Goal: Task Accomplishment & Management: Use online tool/utility

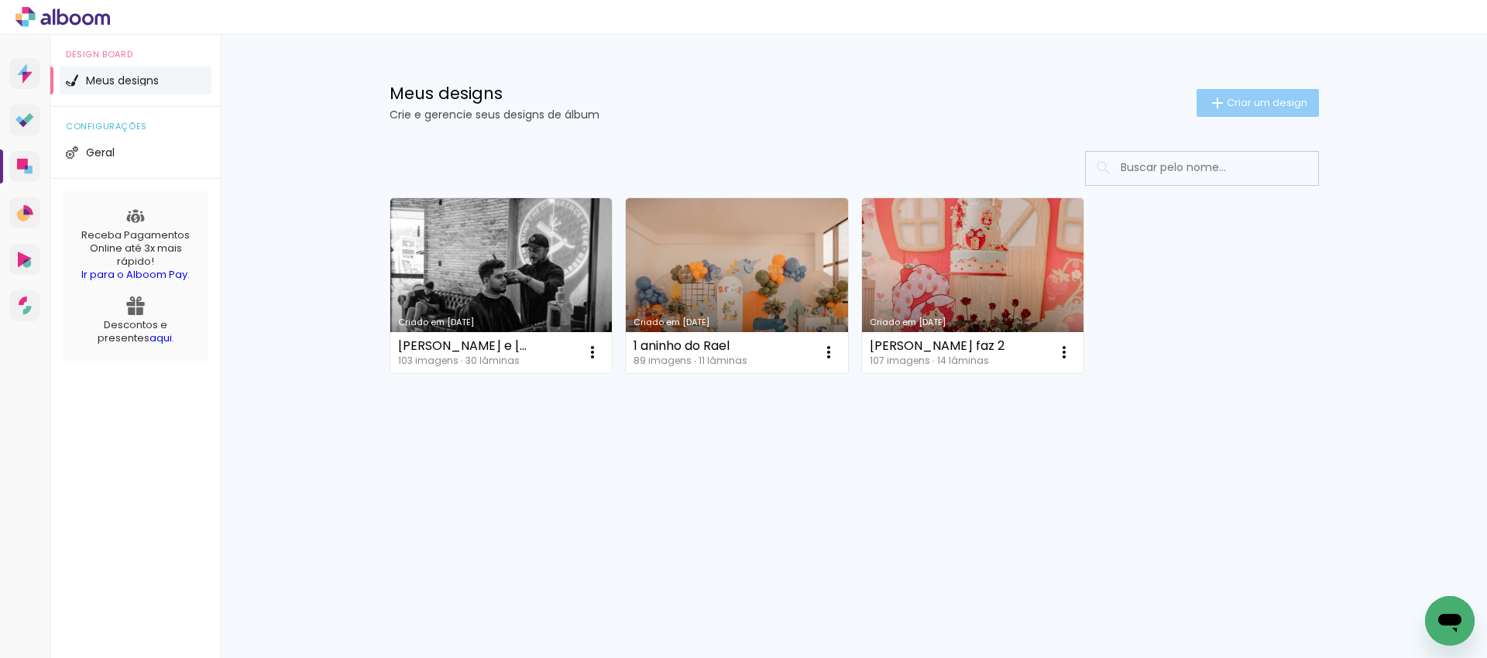
click at [1253, 105] on span "Criar um design" at bounding box center [1267, 103] width 81 height 10
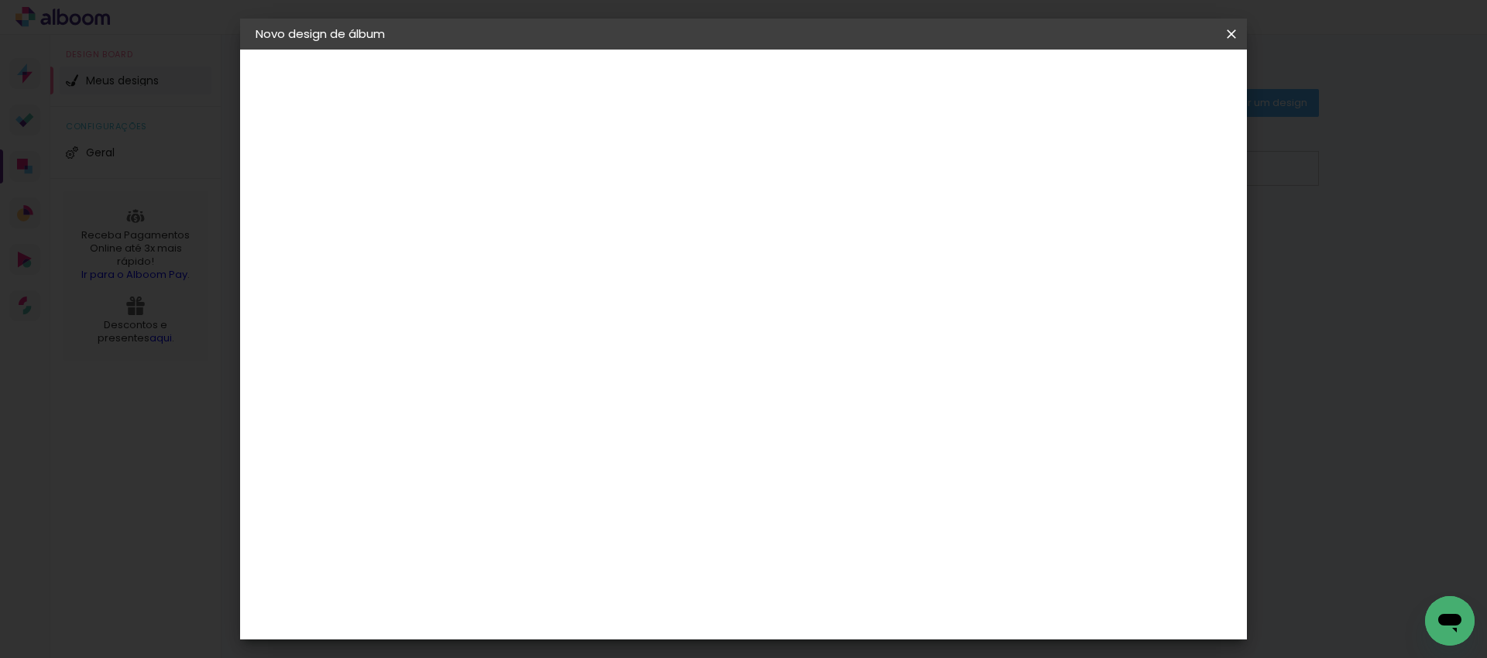
click at [509, 201] on input at bounding box center [509, 208] width 0 height 24
type input "JERLIANE E MATHEUS"
type paper-input "JERLIANE E MATHEUS"
click at [0, 0] on slot "Avançar" at bounding box center [0, 0] width 0 height 0
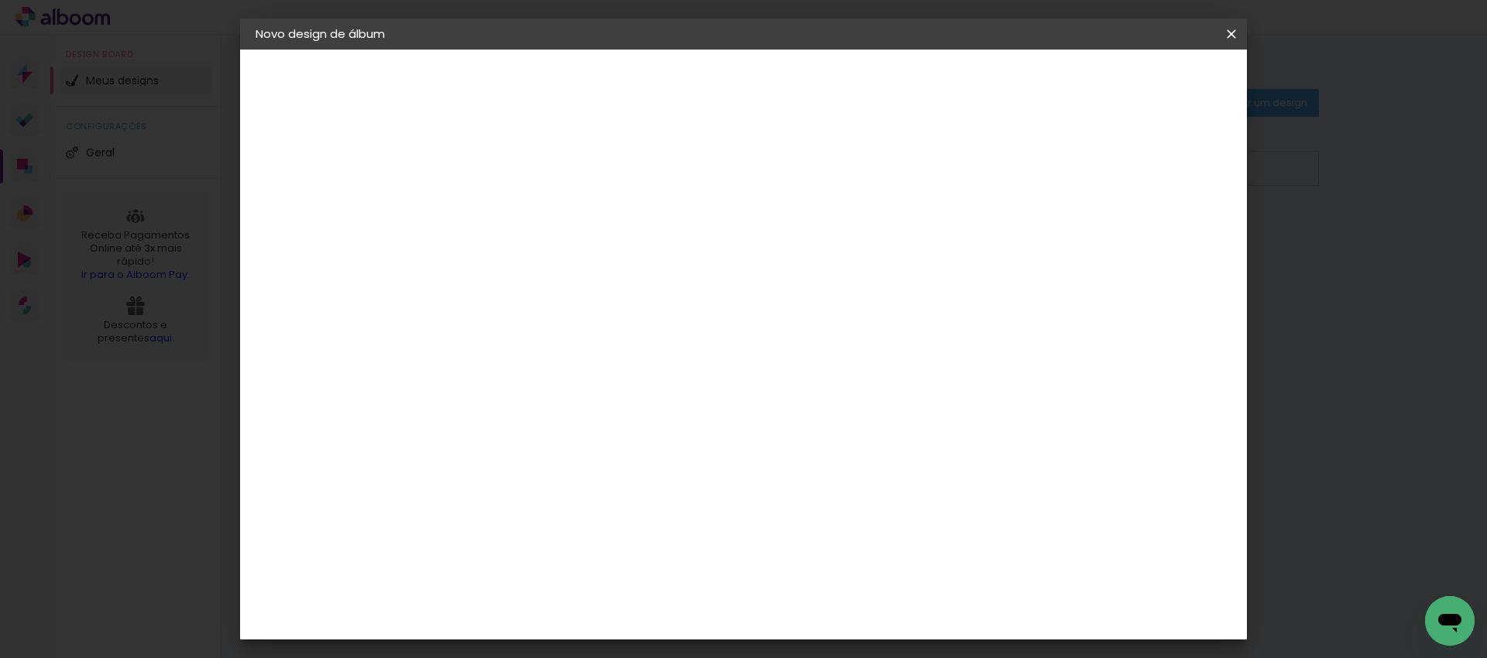
click at [536, 476] on div "Dueto" at bounding box center [517, 482] width 37 height 12
click at [0, 0] on slot "Avançar" at bounding box center [0, 0] width 0 height 0
click at [613, 516] on span "30 × 30" at bounding box center [577, 532] width 72 height 32
click at [0, 0] on slot "Avançar" at bounding box center [0, 0] width 0 height 0
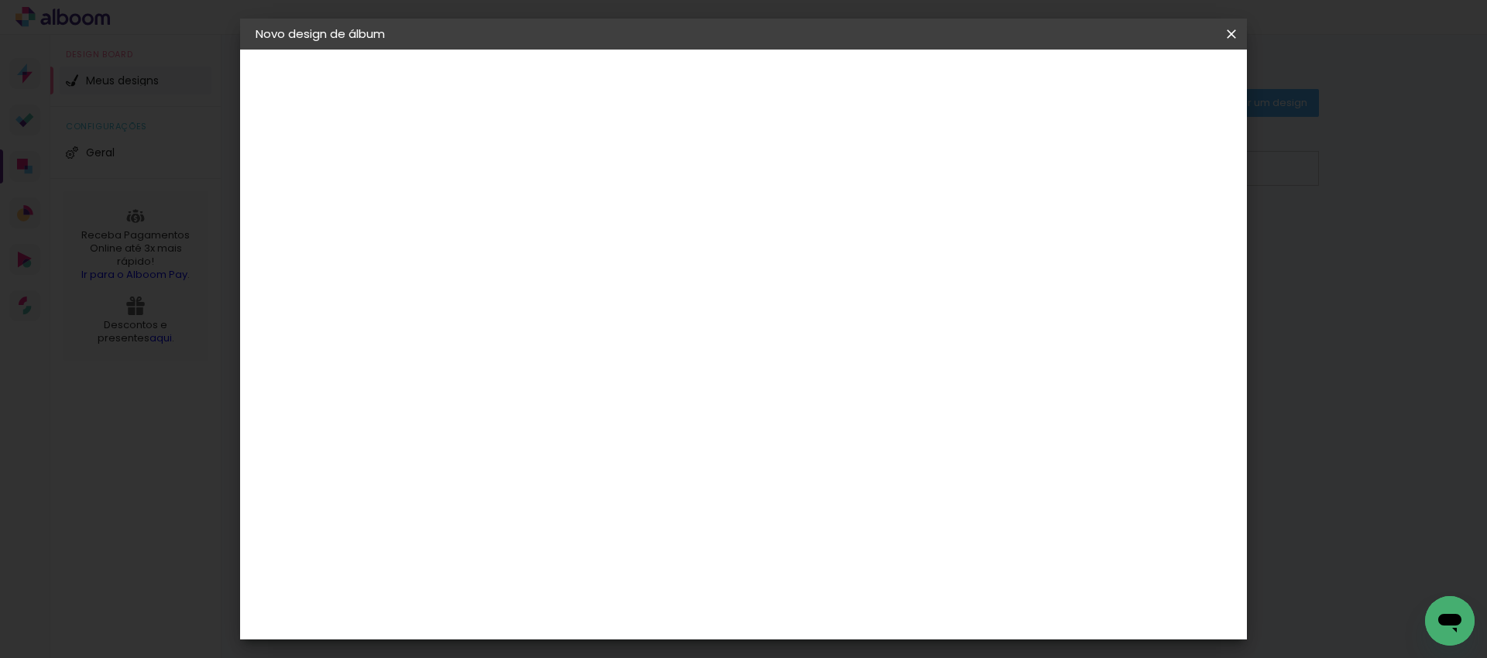
click at [1047, 165] on div at bounding box center [1040, 167] width 14 height 14
type paper-checkbox "on"
click at [1135, 88] on span "Iniciar design" at bounding box center [1099, 82] width 70 height 11
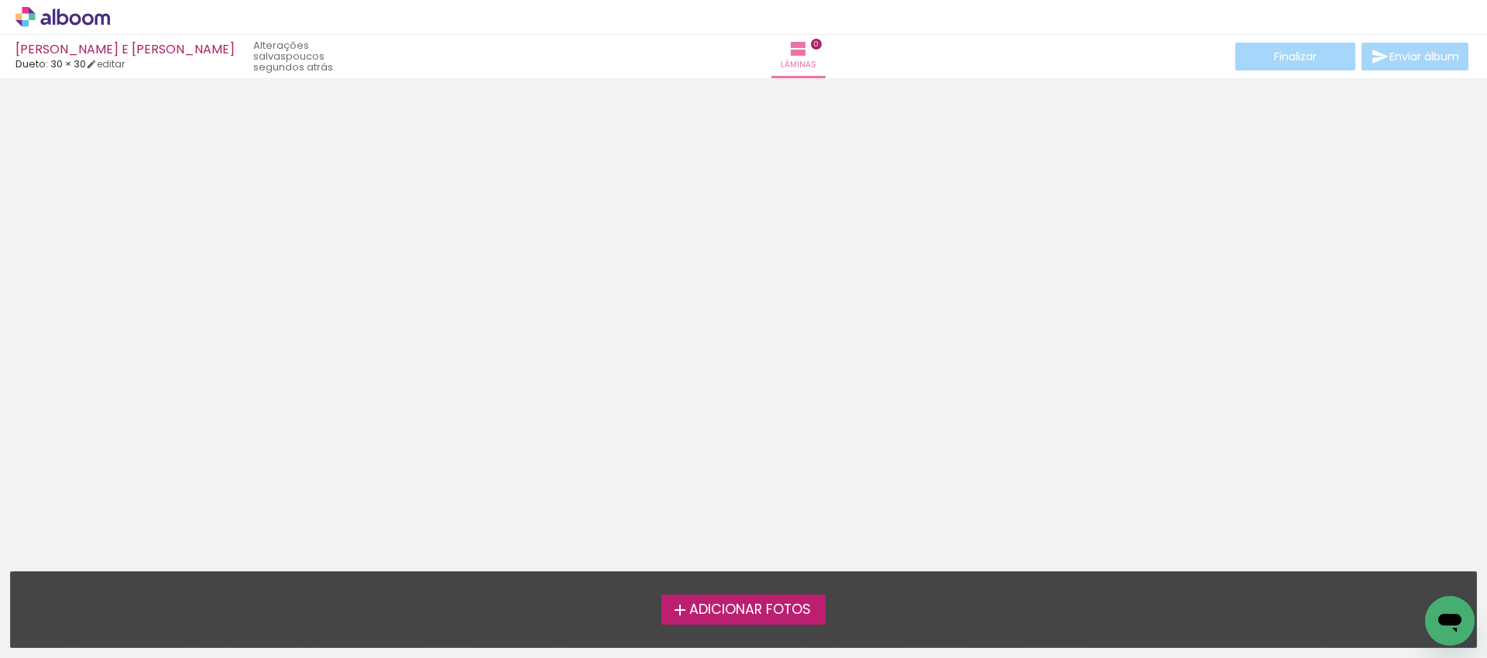
click at [727, 607] on span "Adicionar Fotos" at bounding box center [750, 610] width 122 height 14
click at [0, 0] on input "file" at bounding box center [0, 0] width 0 height 0
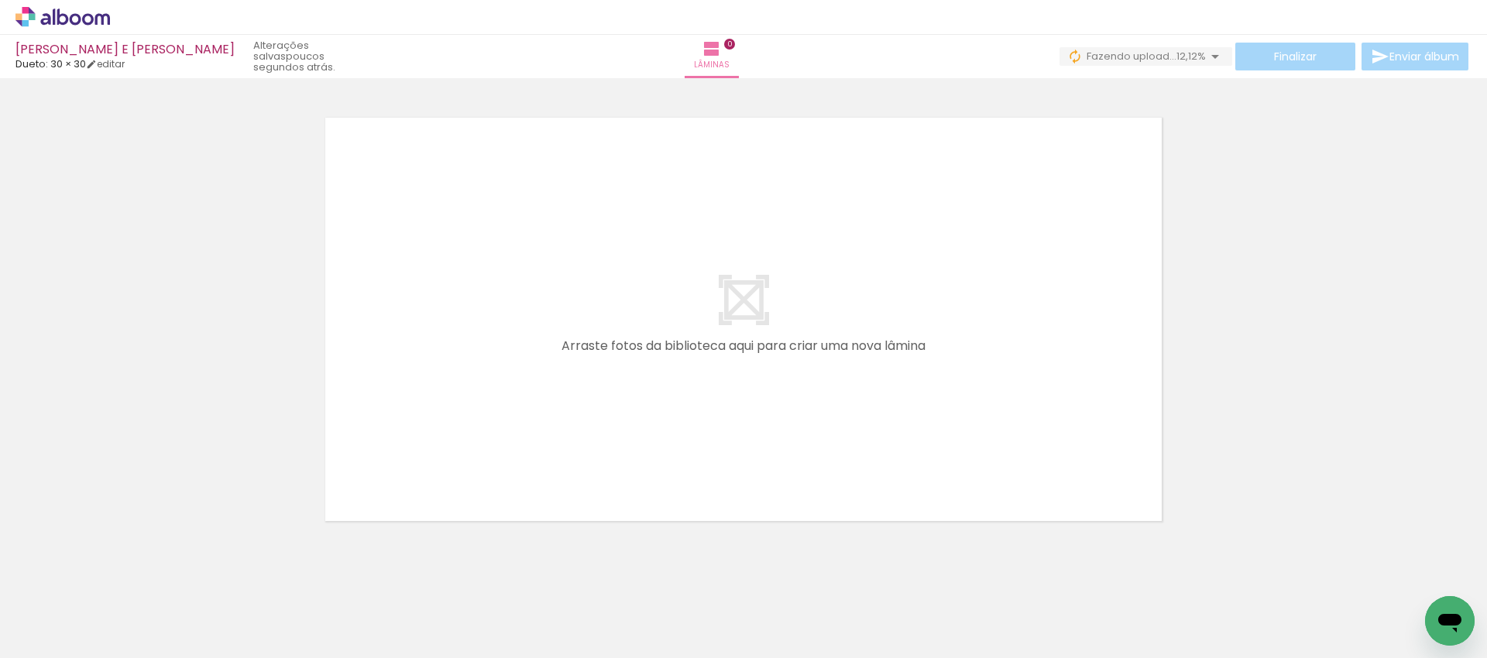
click at [294, 623] on div at bounding box center [329, 606] width 70 height 46
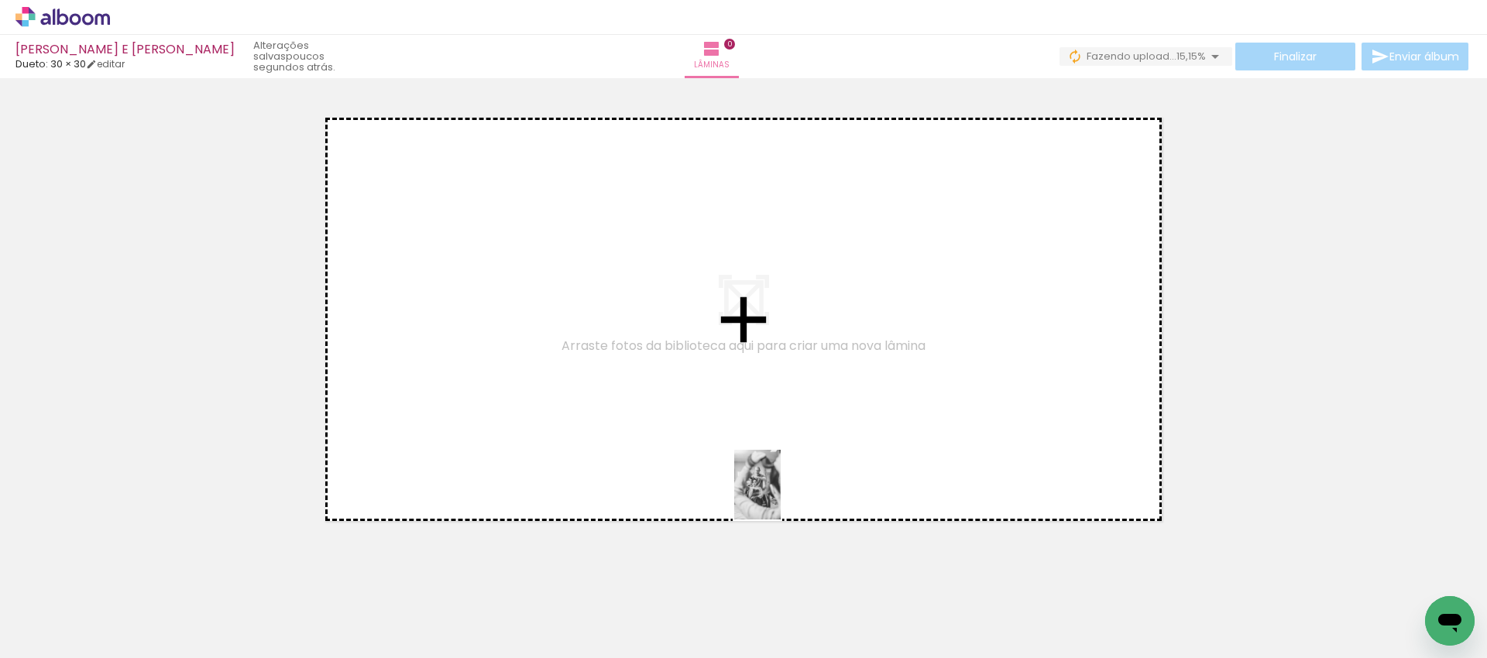
drag, startPoint x: 861, startPoint y: 606, endPoint x: 777, endPoint y: 491, distance: 143.0
click at [777, 491] on quentale-workspace at bounding box center [743, 329] width 1487 height 658
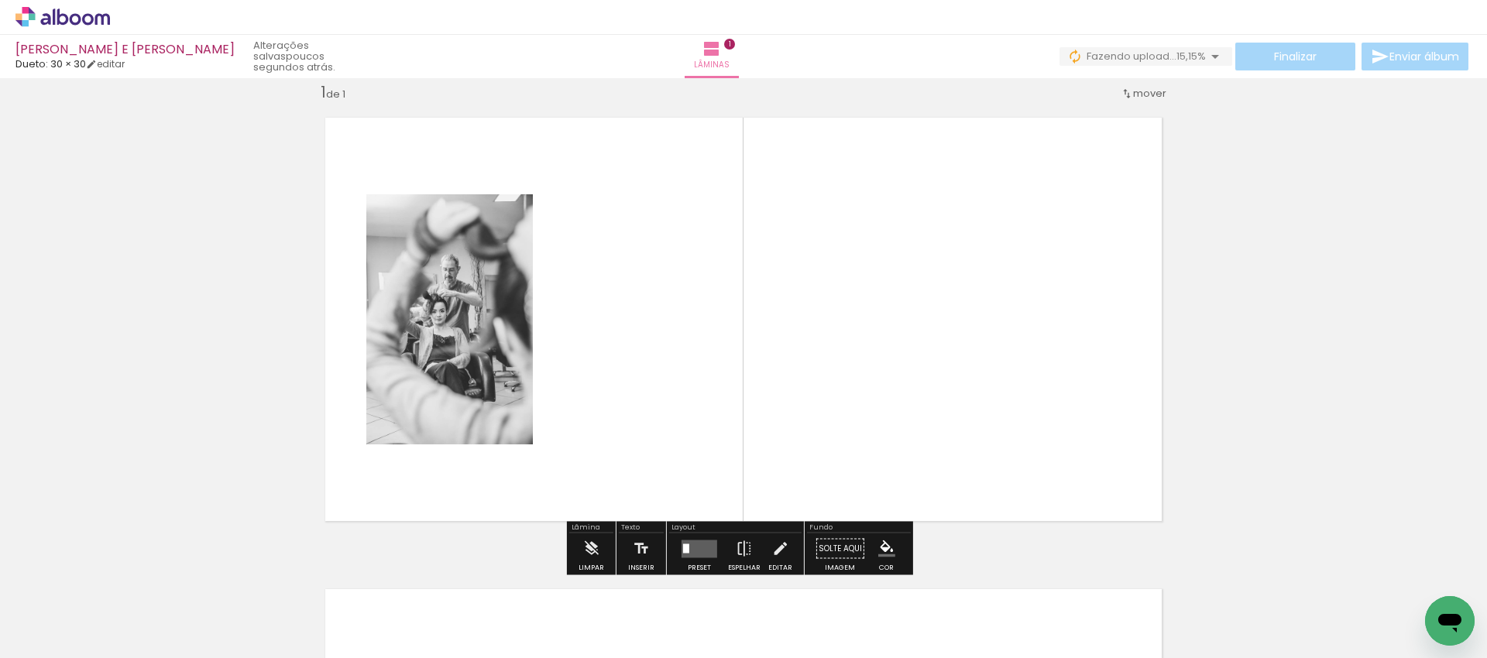
scroll to position [20, 0]
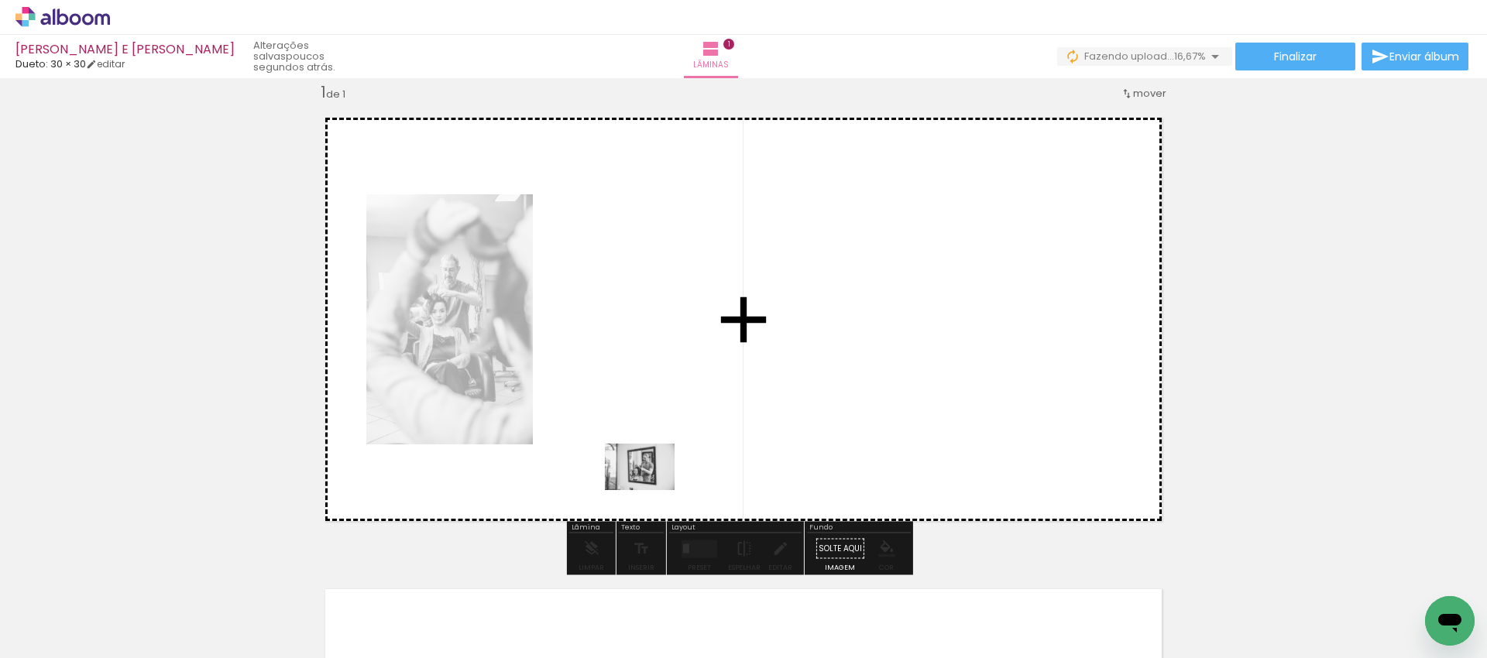
drag, startPoint x: 432, startPoint y: 607, endPoint x: 651, endPoint y: 490, distance: 248.4
click at [651, 490] on quentale-workspace at bounding box center [743, 329] width 1487 height 658
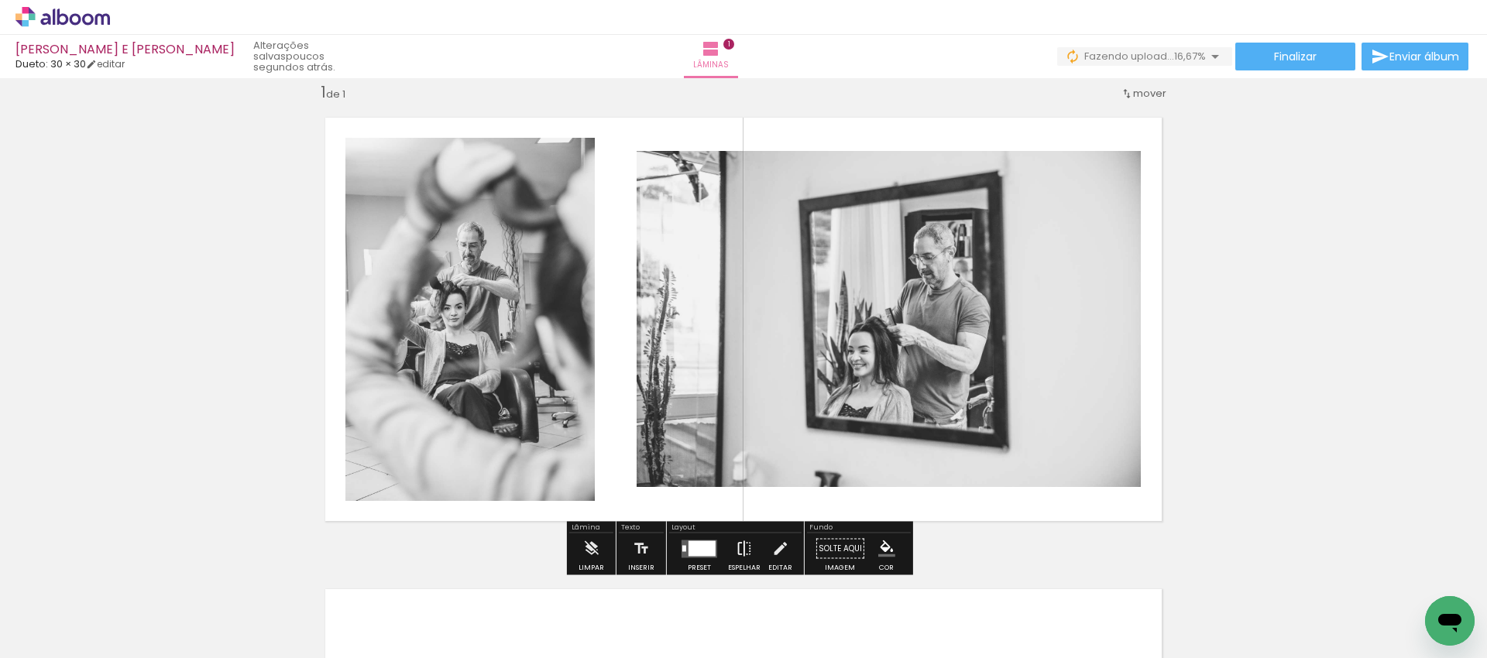
click at [740, 549] on iron-icon at bounding box center [744, 549] width 17 height 31
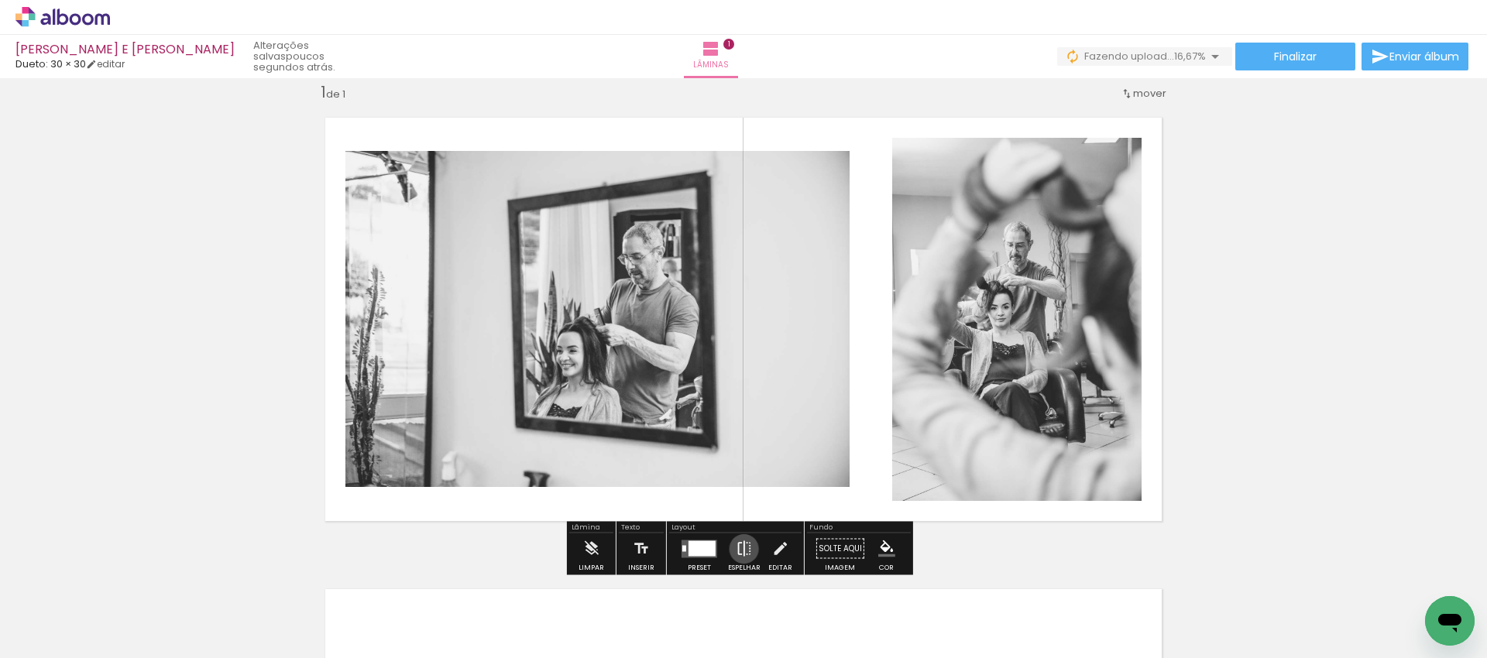
click at [740, 549] on iron-icon at bounding box center [744, 549] width 17 height 31
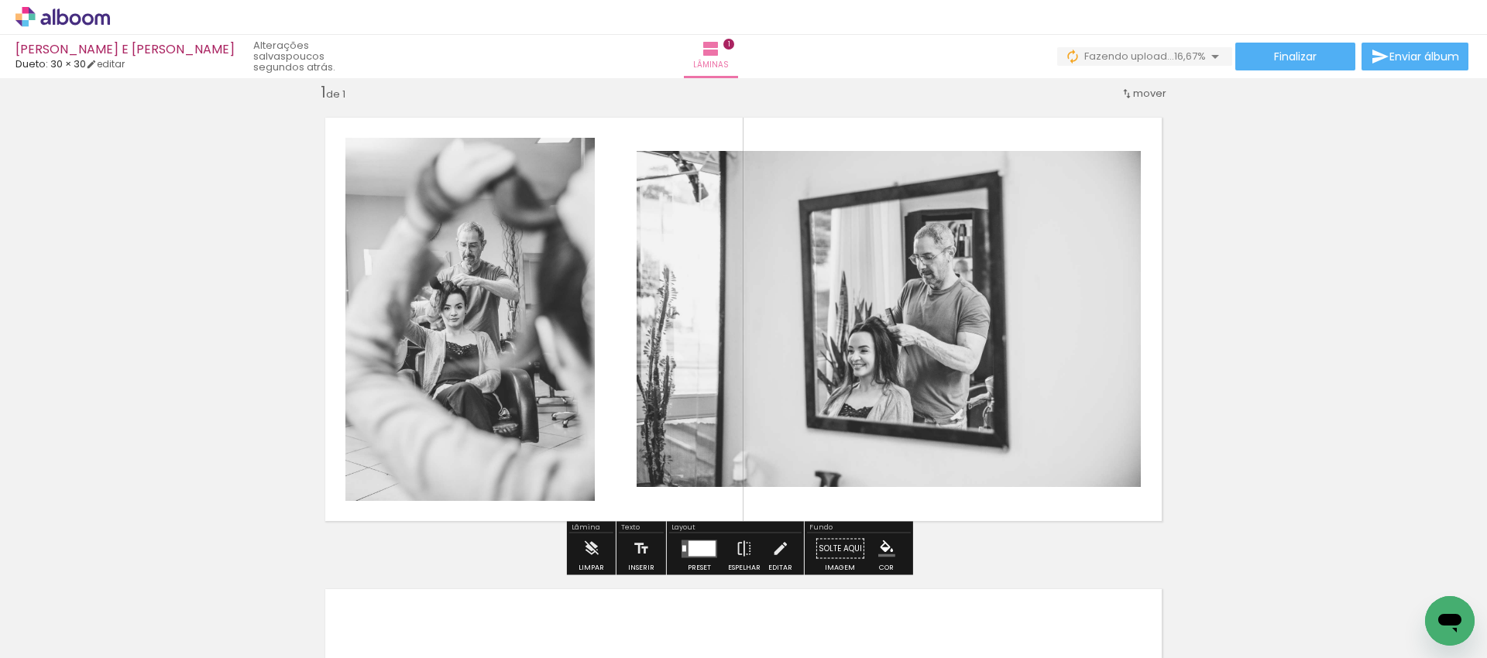
scroll to position [520, 0]
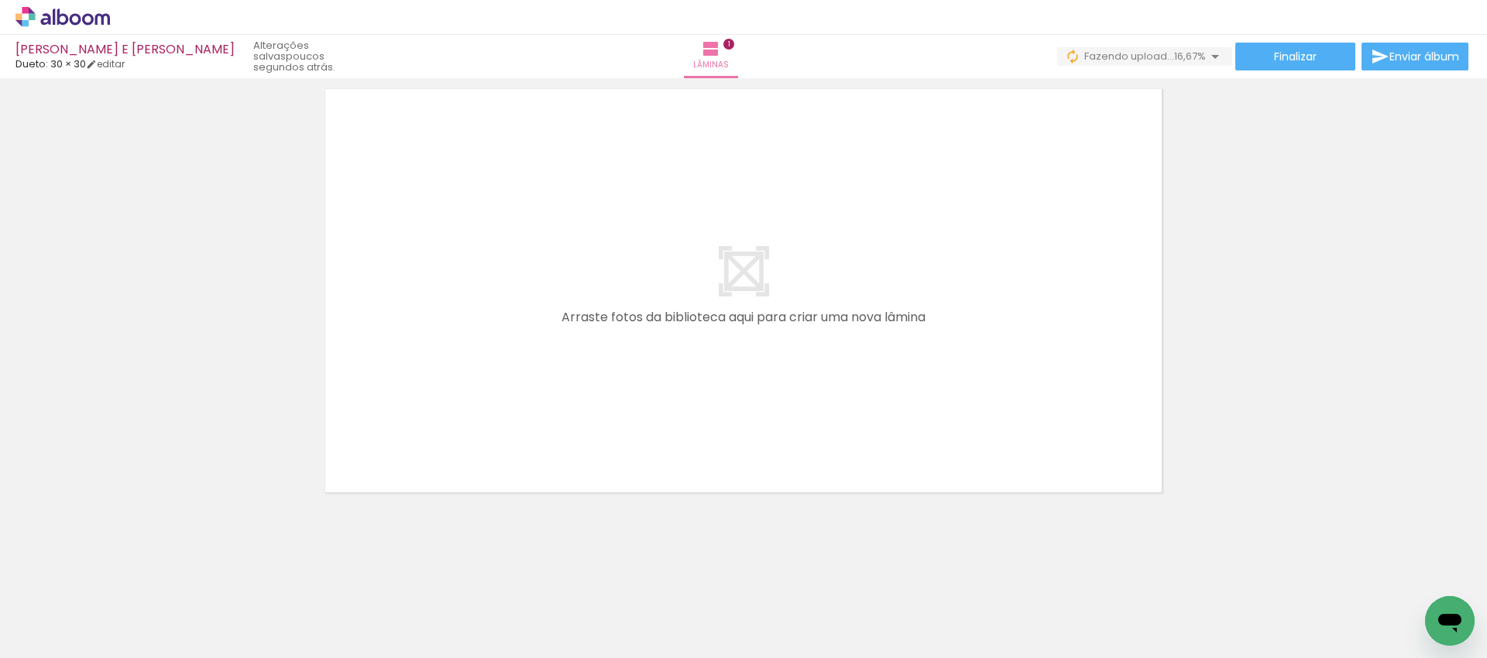
click at [294, 613] on div at bounding box center [329, 606] width 70 height 46
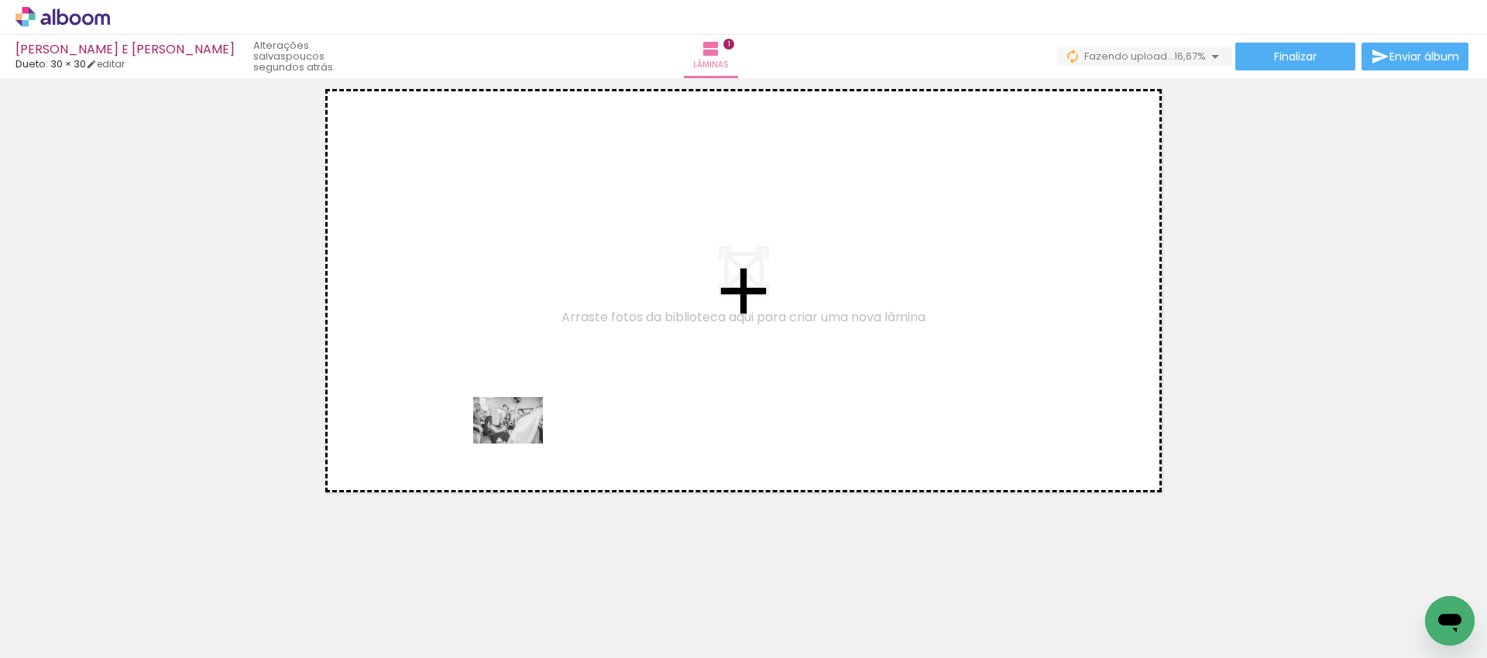
drag, startPoint x: 314, startPoint y: 609, endPoint x: 520, endPoint y: 444, distance: 263.9
click at [520, 444] on quentale-workspace at bounding box center [743, 329] width 1487 height 658
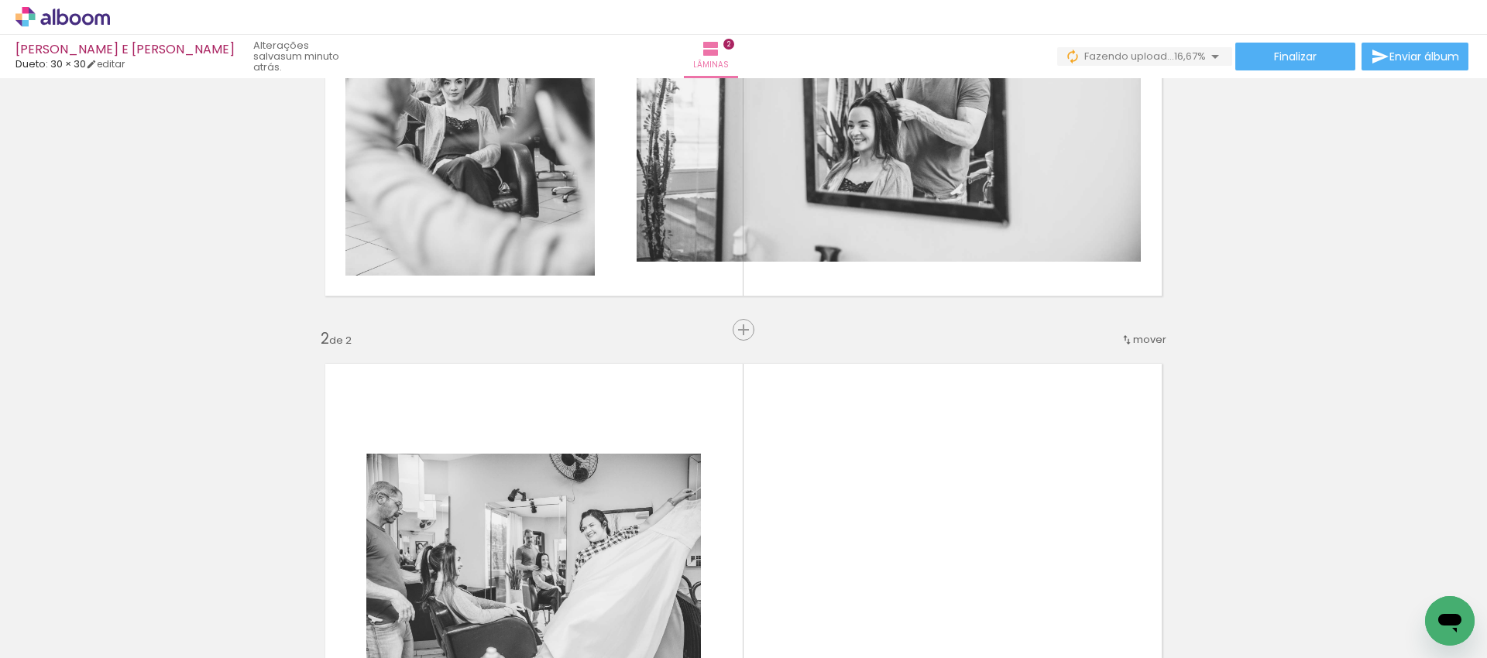
scroll to position [0, 0]
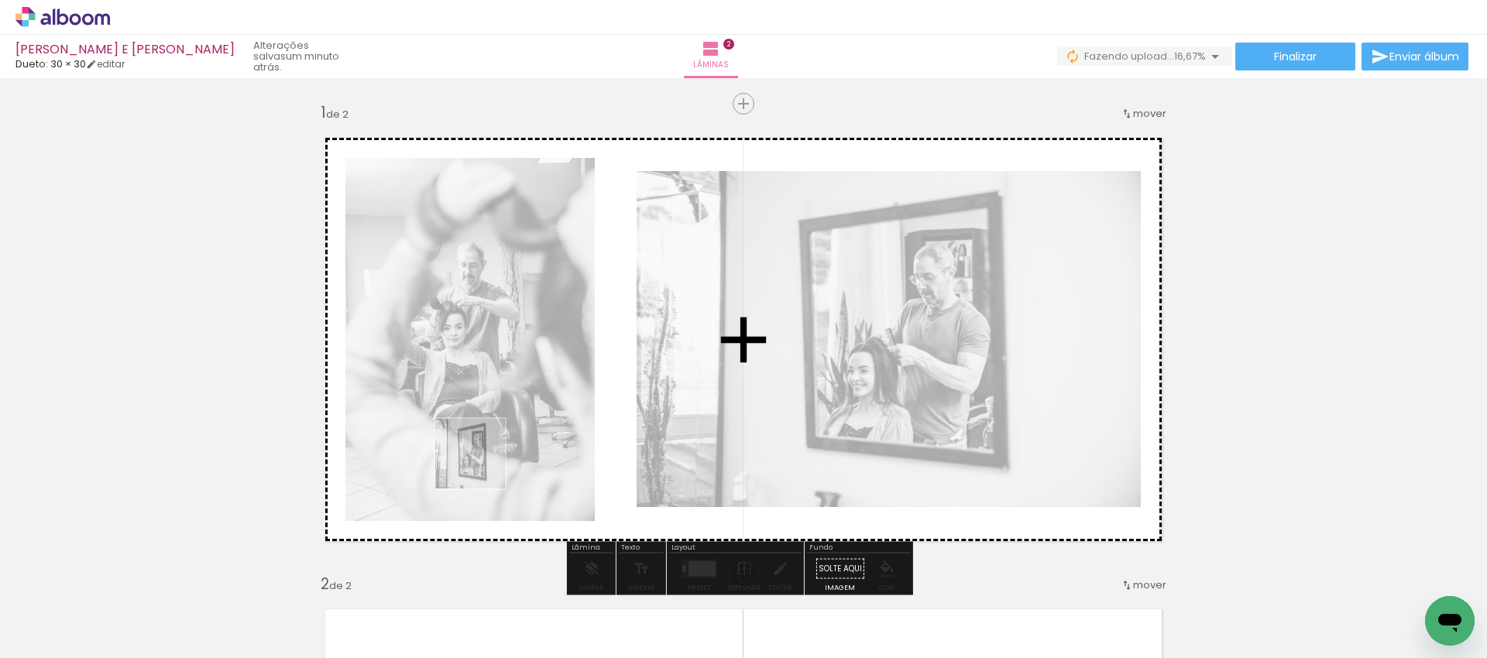
drag, startPoint x: 436, startPoint y: 601, endPoint x: 482, endPoint y: 465, distance: 143.0
click at [482, 465] on quentale-workspace at bounding box center [743, 329] width 1487 height 658
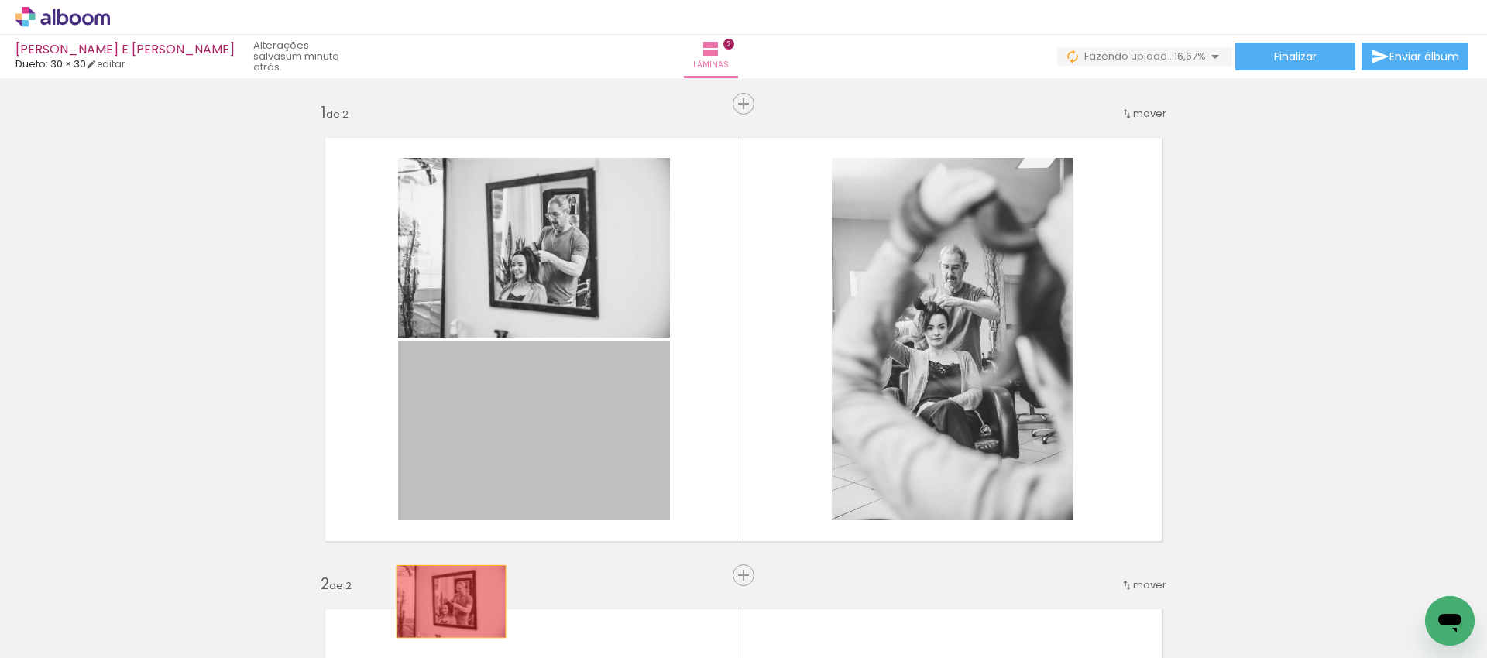
drag, startPoint x: 525, startPoint y: 463, endPoint x: 445, endPoint y: 602, distance: 160.0
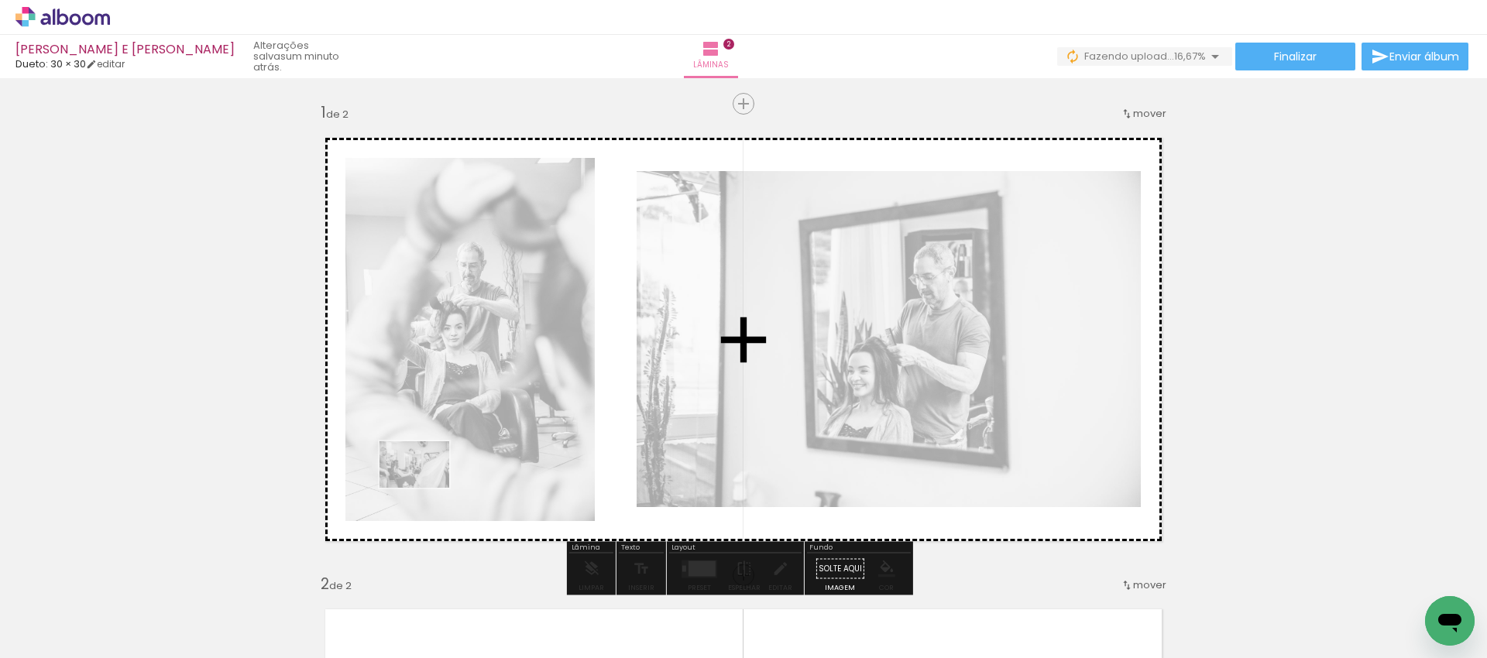
drag, startPoint x: 314, startPoint y: 603, endPoint x: 426, endPoint y: 488, distance: 159.9
click at [426, 488] on quentale-workspace at bounding box center [743, 329] width 1487 height 658
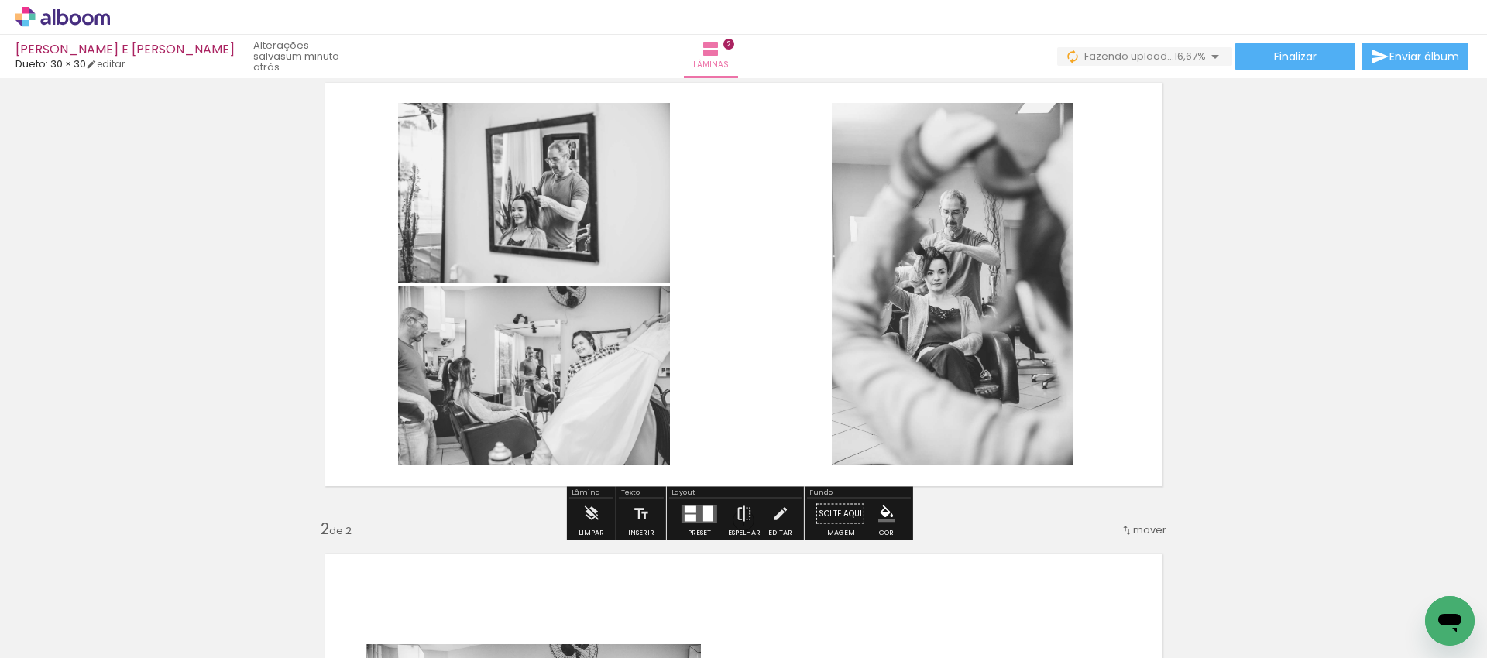
scroll to position [64, 0]
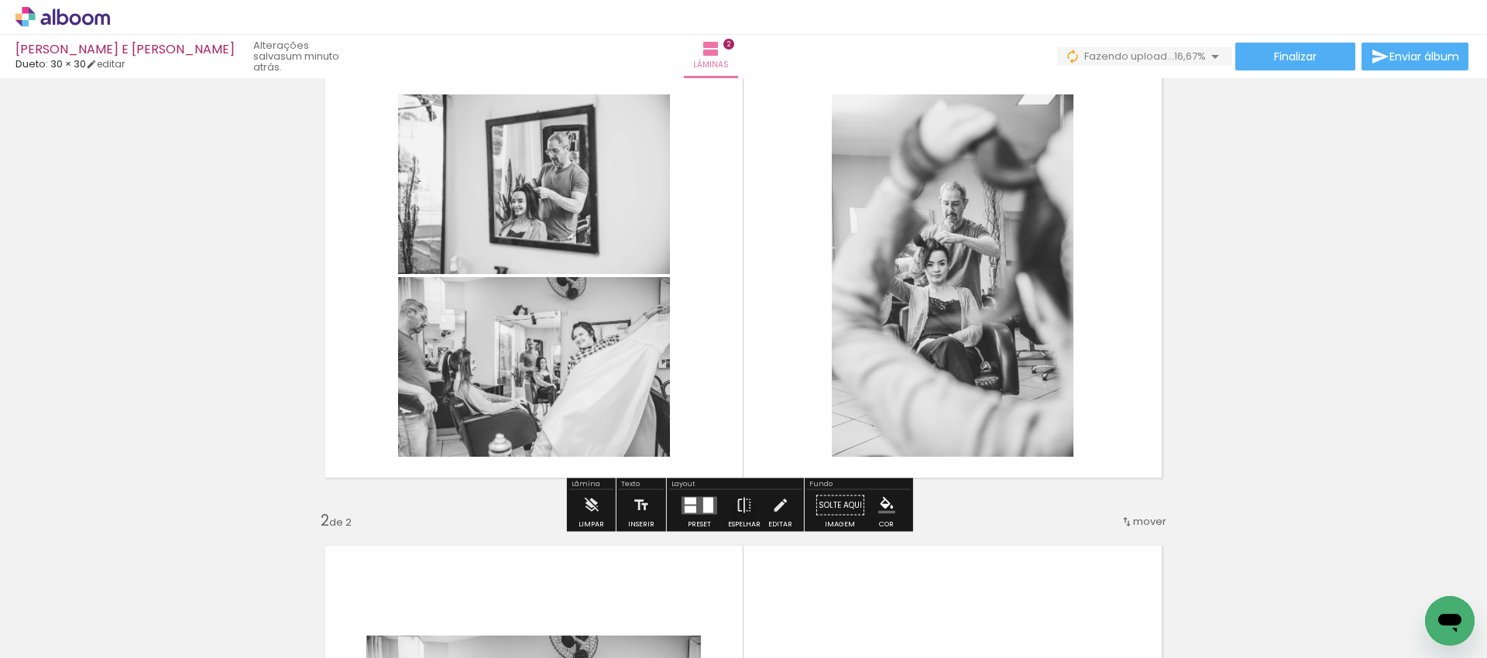
click at [685, 500] on div at bounding box center [691, 500] width 12 height 7
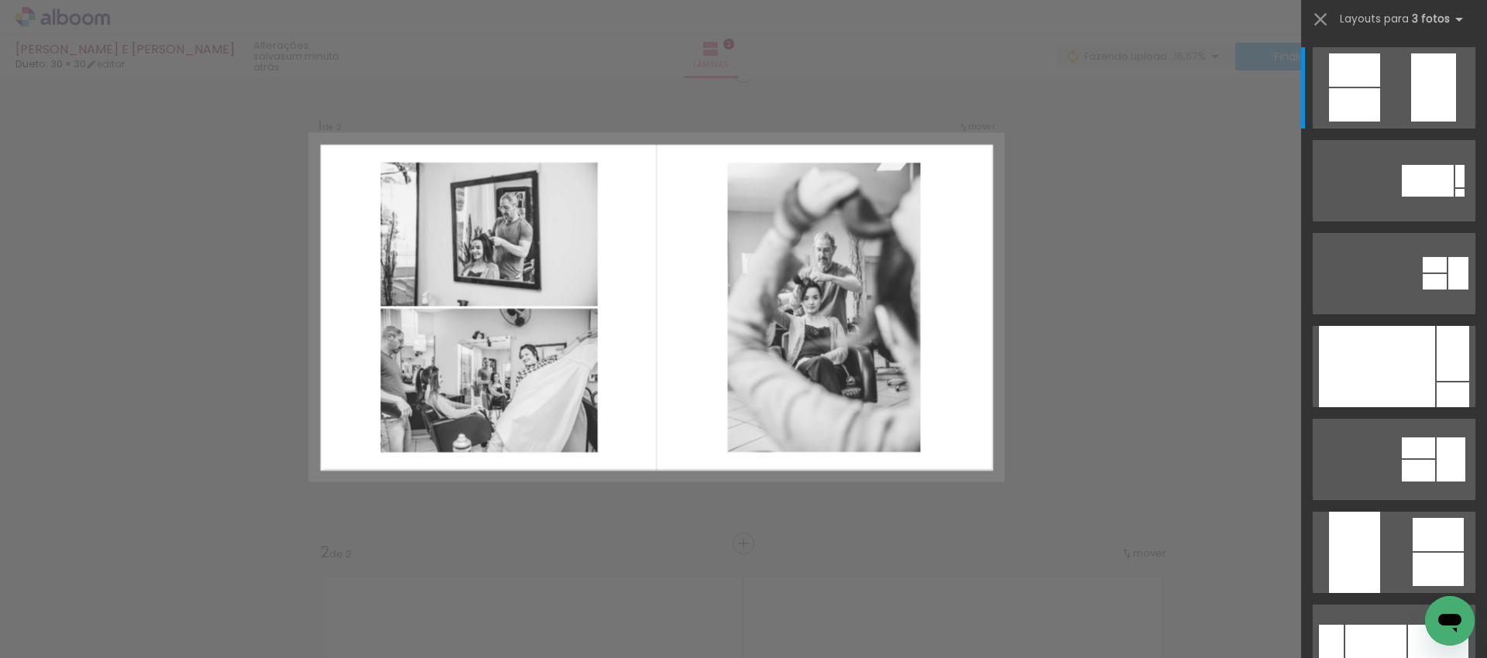
scroll to position [19, 0]
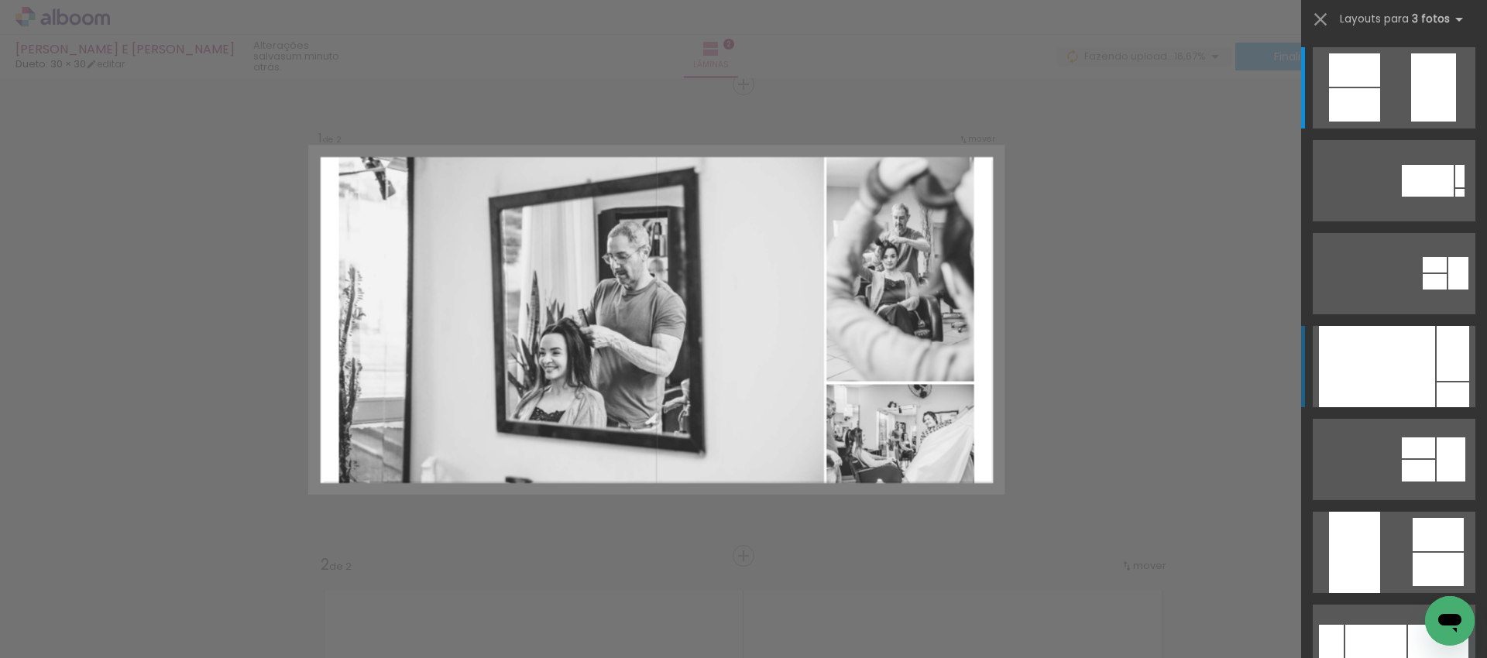
click at [1404, 361] on div at bounding box center [1377, 366] width 116 height 81
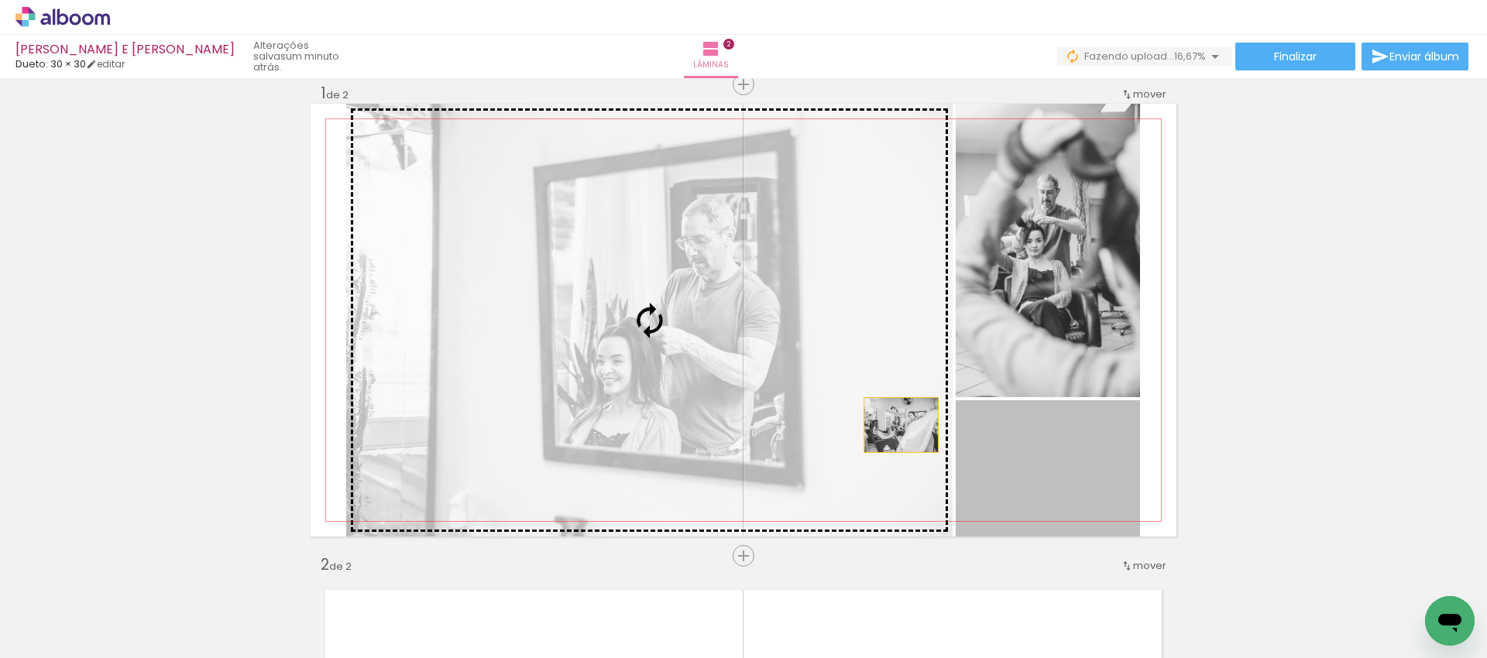
drag, startPoint x: 1001, startPoint y: 453, endPoint x: 895, endPoint y: 425, distance: 109.0
click at [0, 0] on slot at bounding box center [0, 0] width 0 height 0
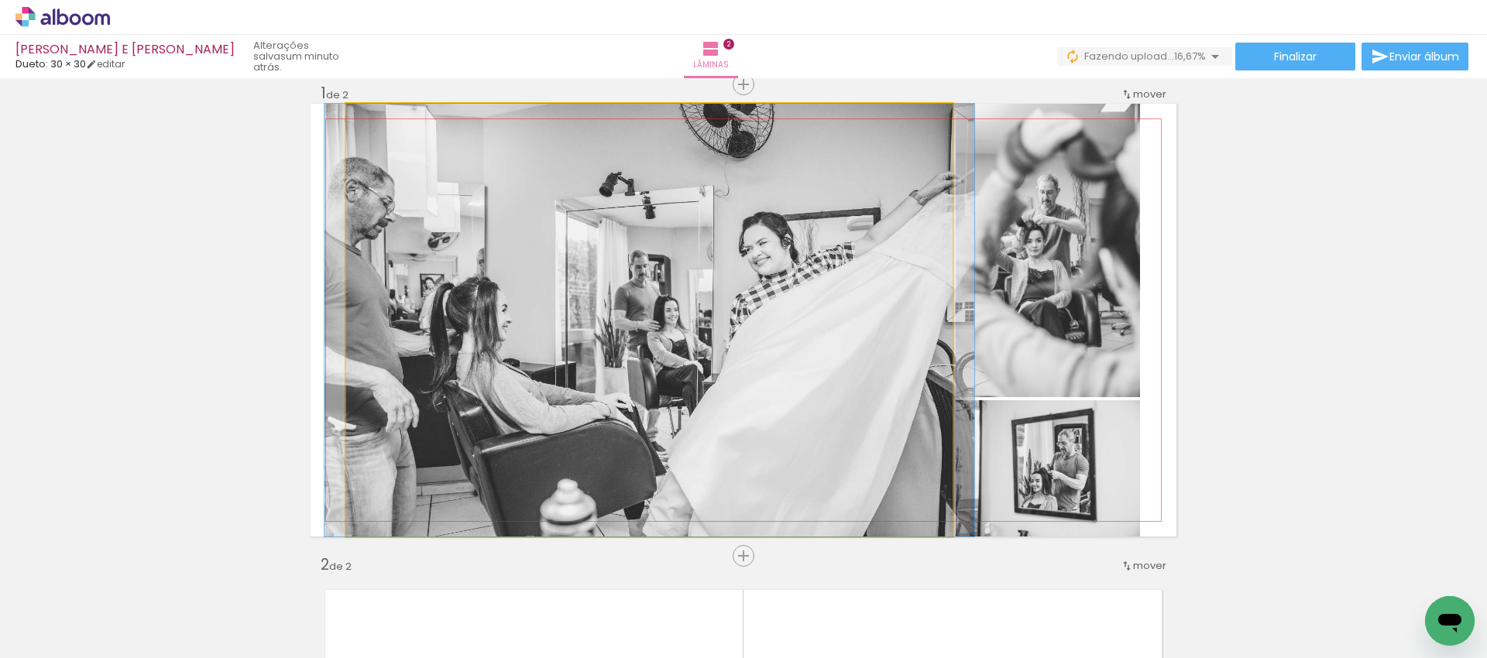
click at [806, 420] on quentale-photo at bounding box center [649, 320] width 606 height 433
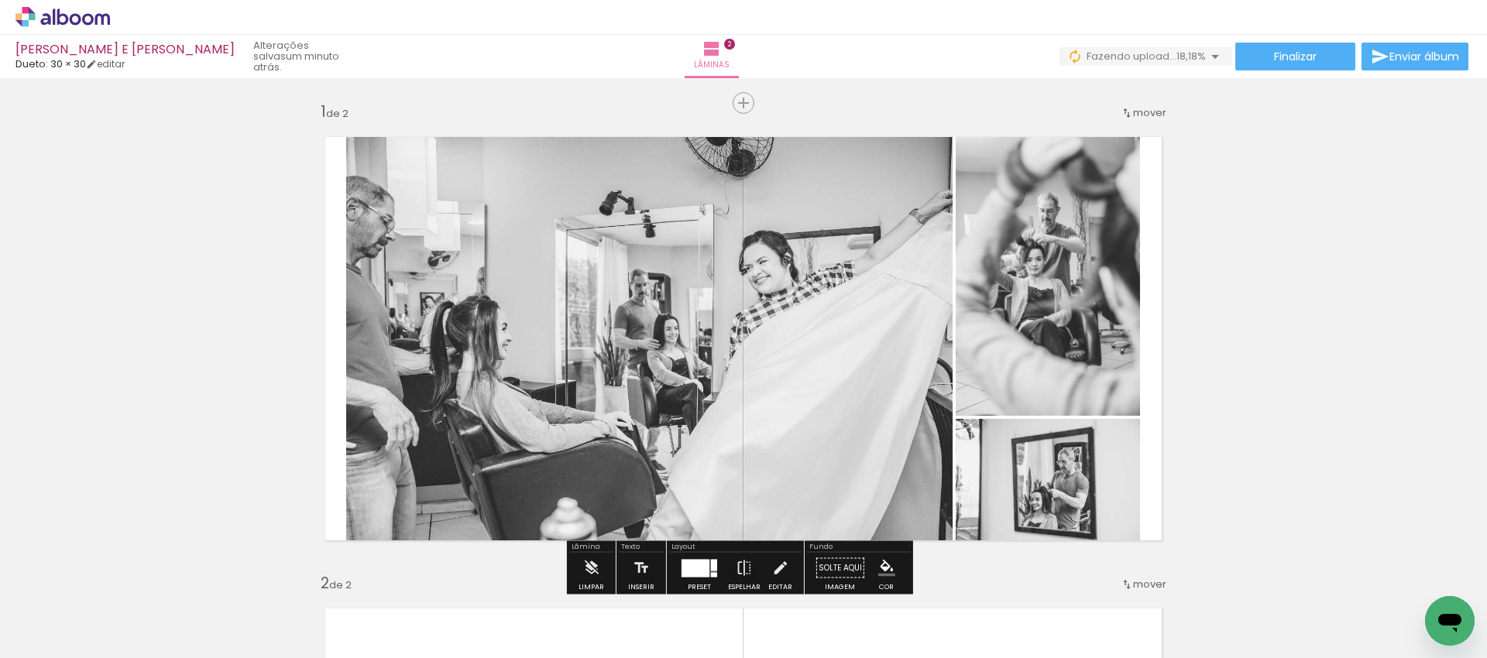
scroll to position [0, 0]
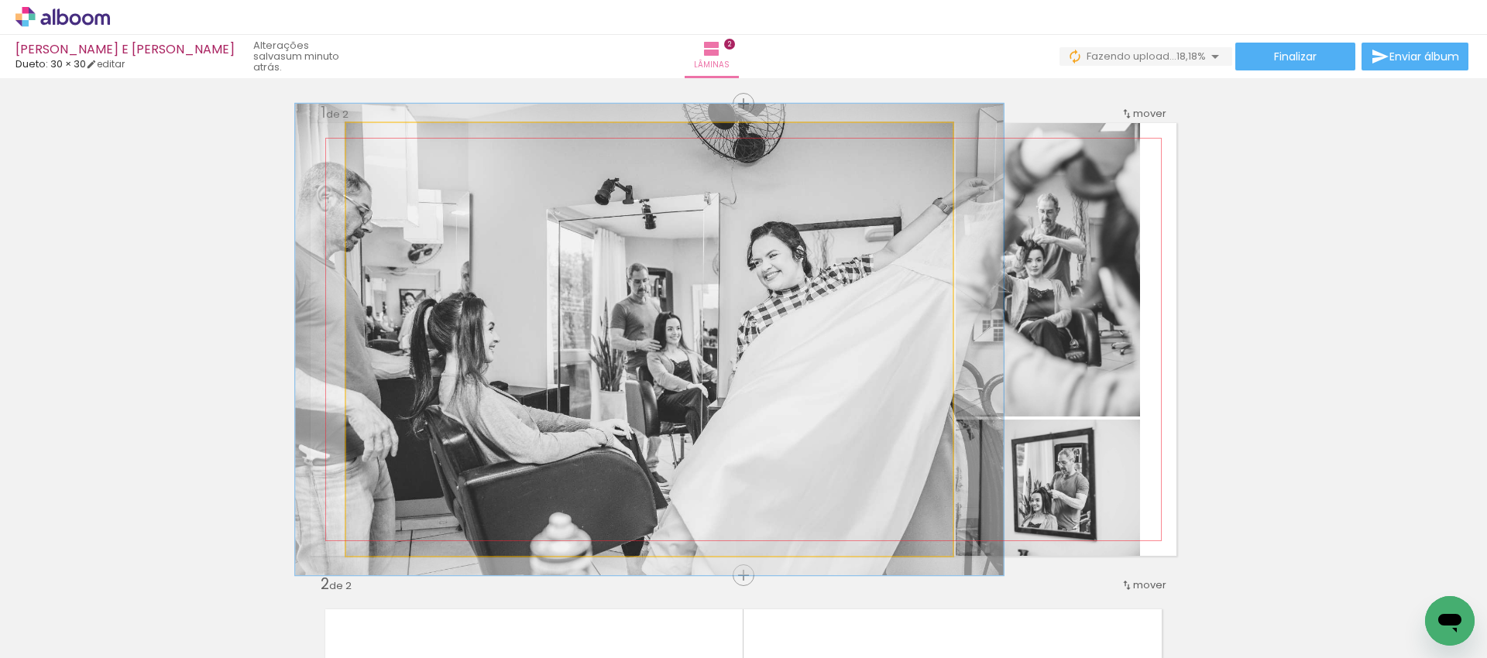
type paper-slider "109"
click at [386, 144] on div at bounding box center [387, 139] width 25 height 25
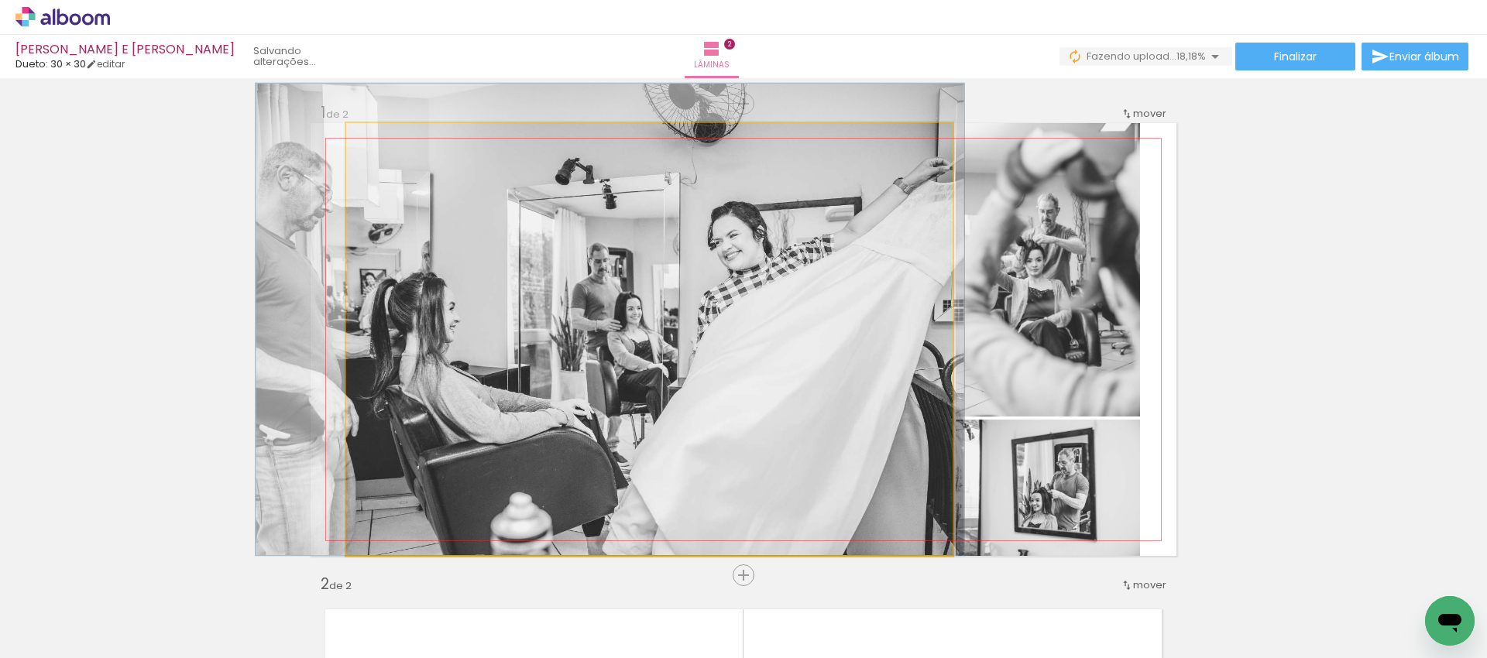
drag, startPoint x: 483, startPoint y: 285, endPoint x: 443, endPoint y: 260, distance: 46.6
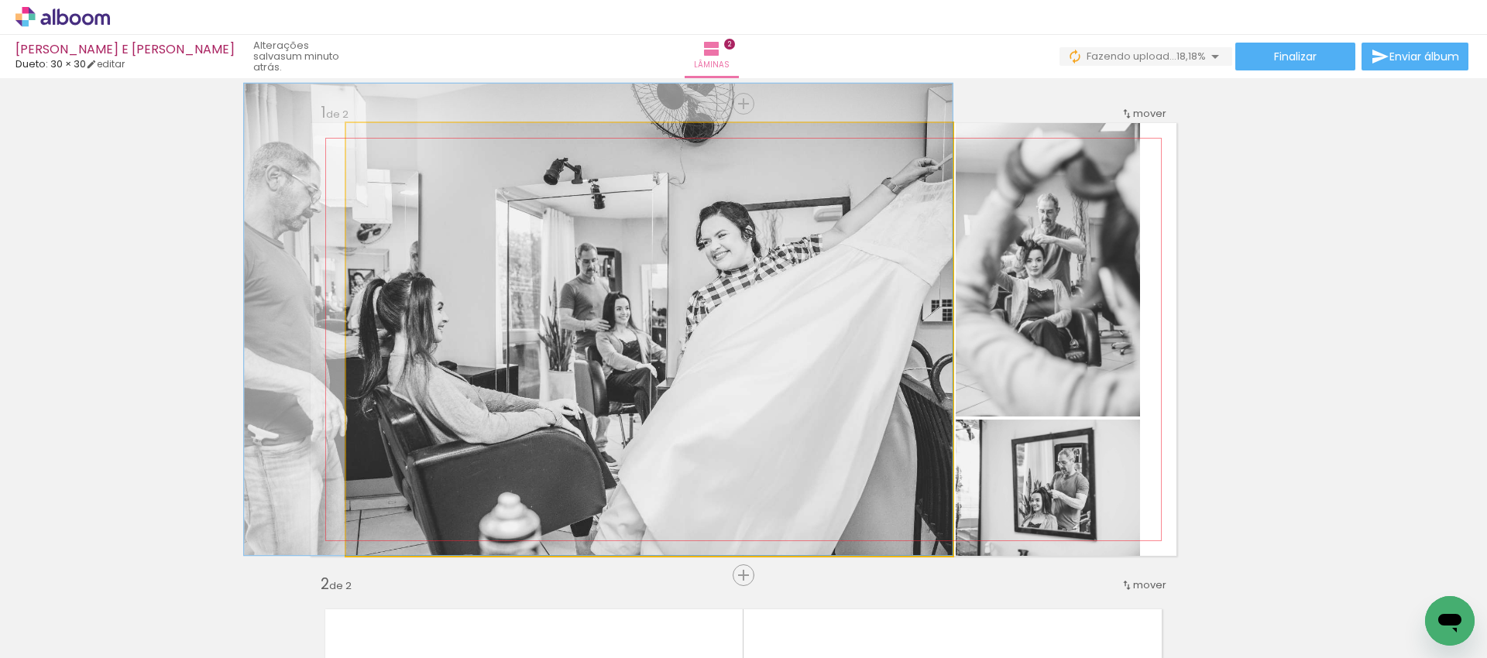
drag, startPoint x: 475, startPoint y: 288, endPoint x: 446, endPoint y: 273, distance: 32.6
drag, startPoint x: 462, startPoint y: 290, endPoint x: 457, endPoint y: 270, distance: 20.7
drag, startPoint x: 457, startPoint y: 270, endPoint x: 452, endPoint y: 246, distance: 24.5
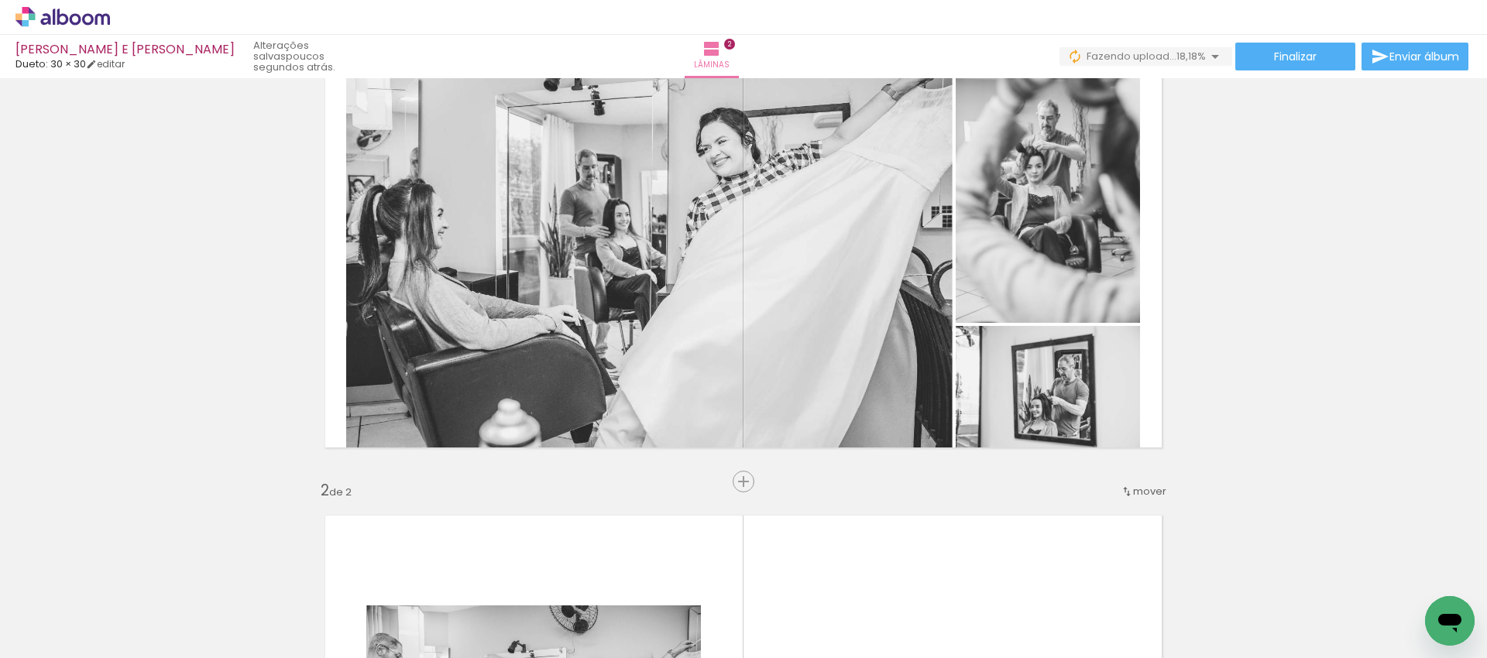
scroll to position [127, 0]
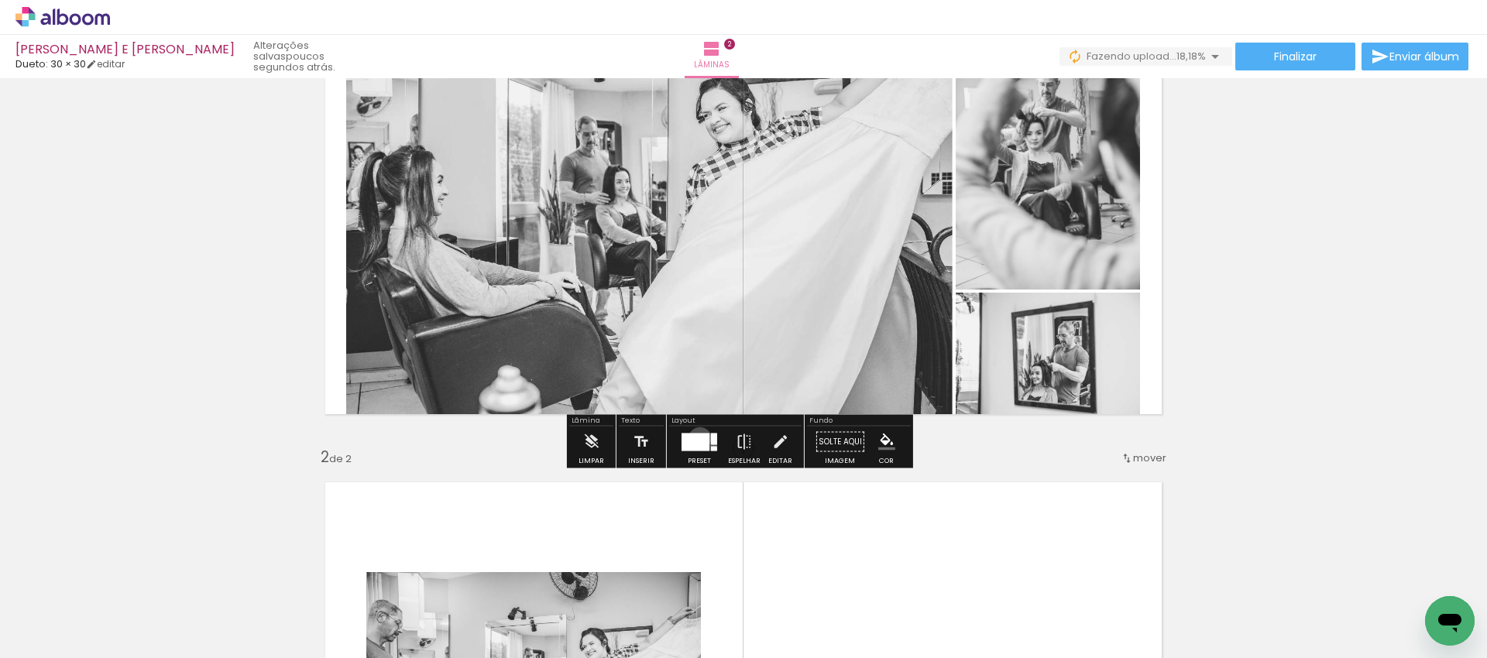
click at [696, 438] on div at bounding box center [696, 442] width 28 height 18
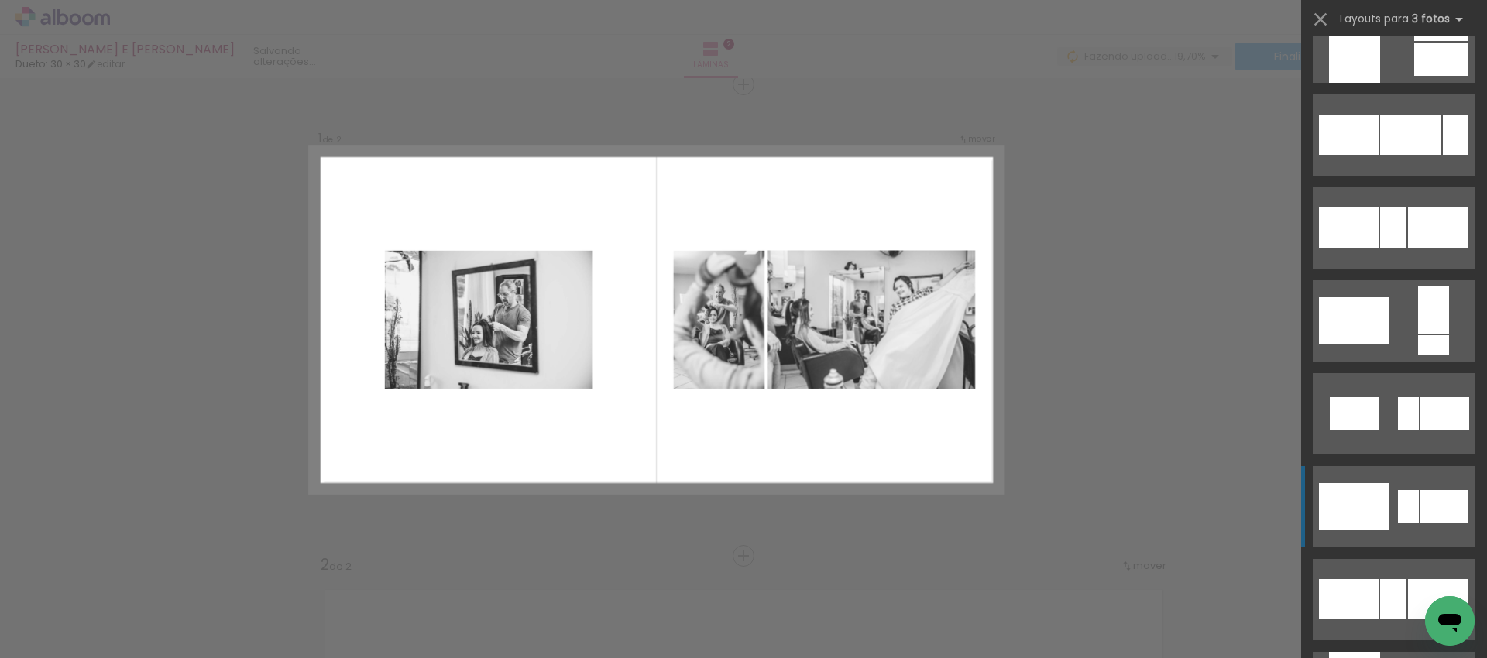
scroll to position [1466, 0]
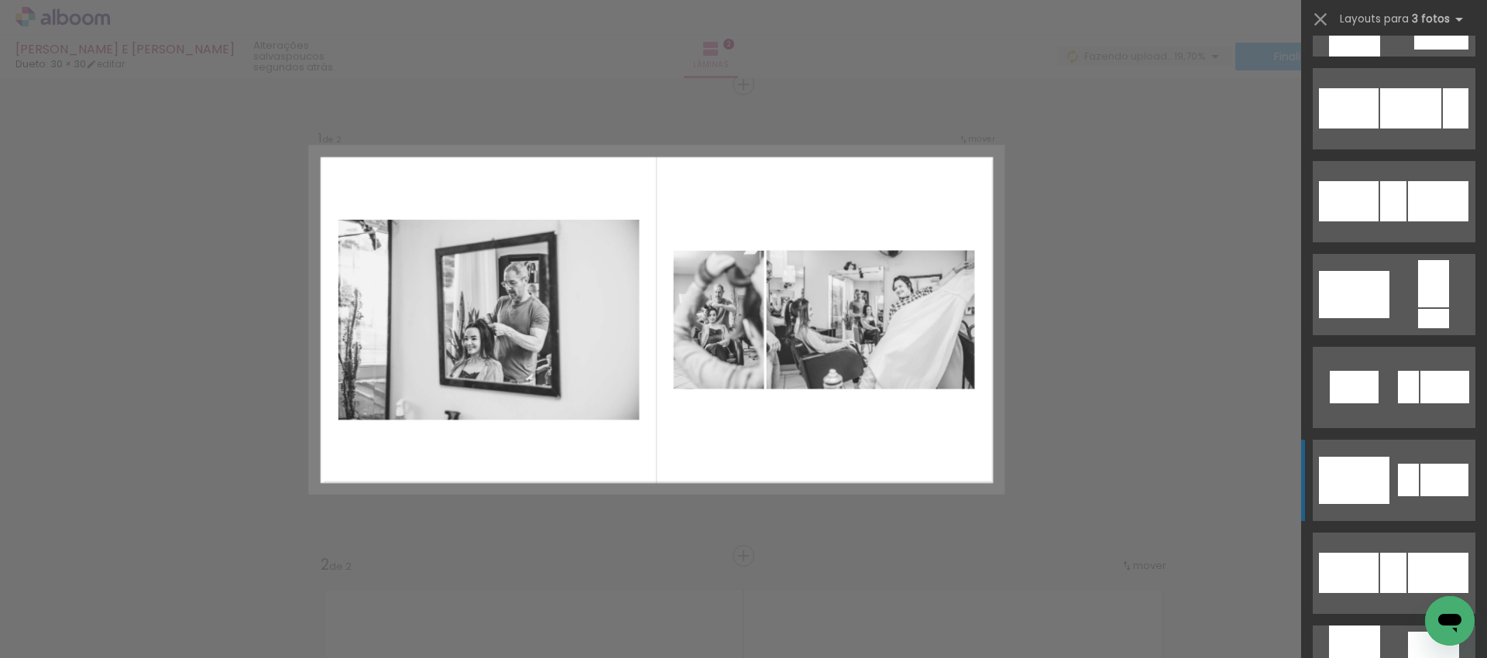
click at [1383, 335] on quentale-layouter at bounding box center [1394, 294] width 163 height 81
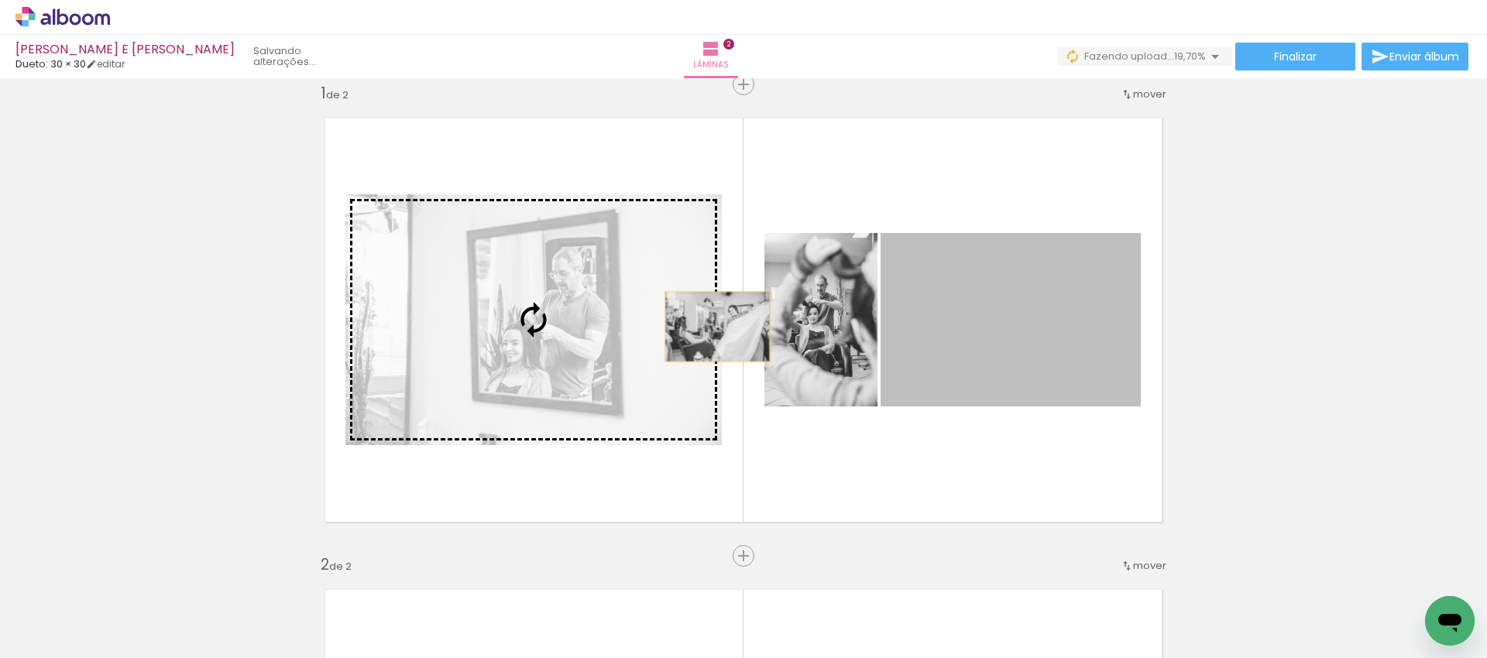
drag, startPoint x: 957, startPoint y: 327, endPoint x: 712, endPoint y: 327, distance: 245.5
click at [0, 0] on slot at bounding box center [0, 0] width 0 height 0
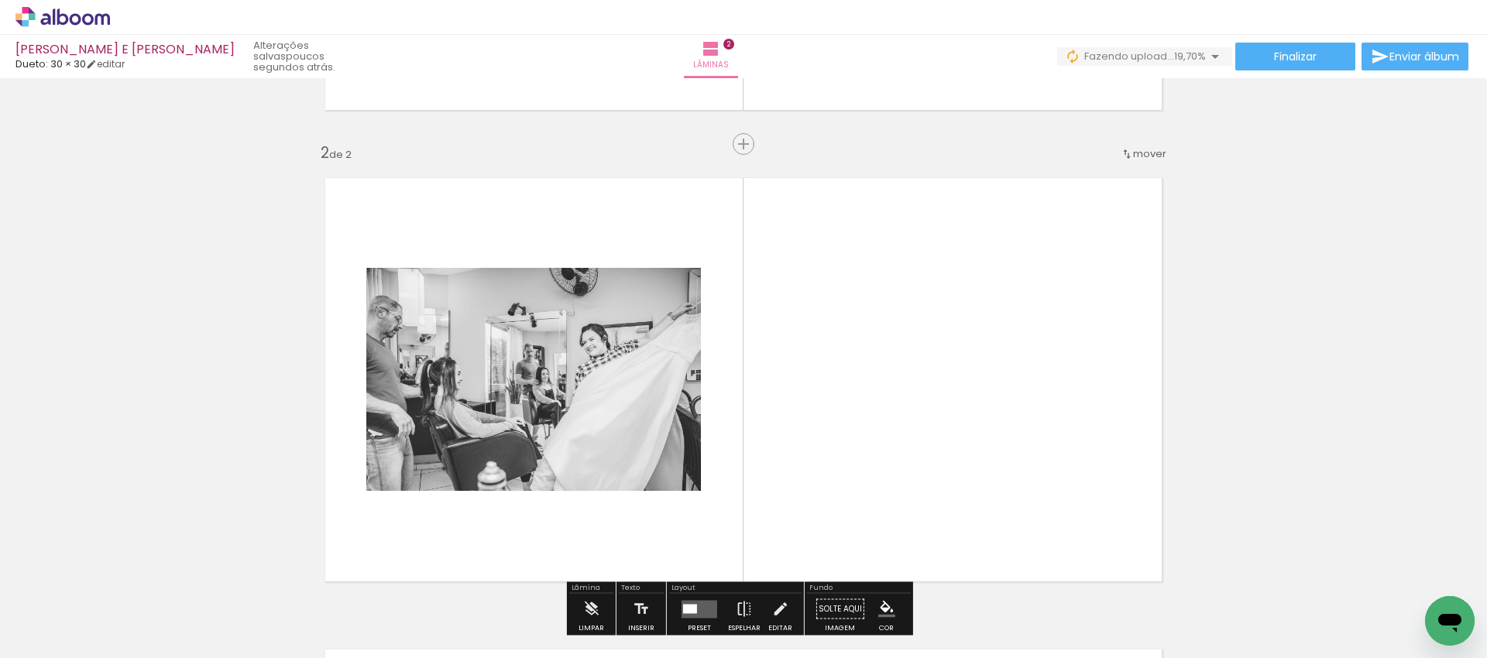
scroll to position [459, 0]
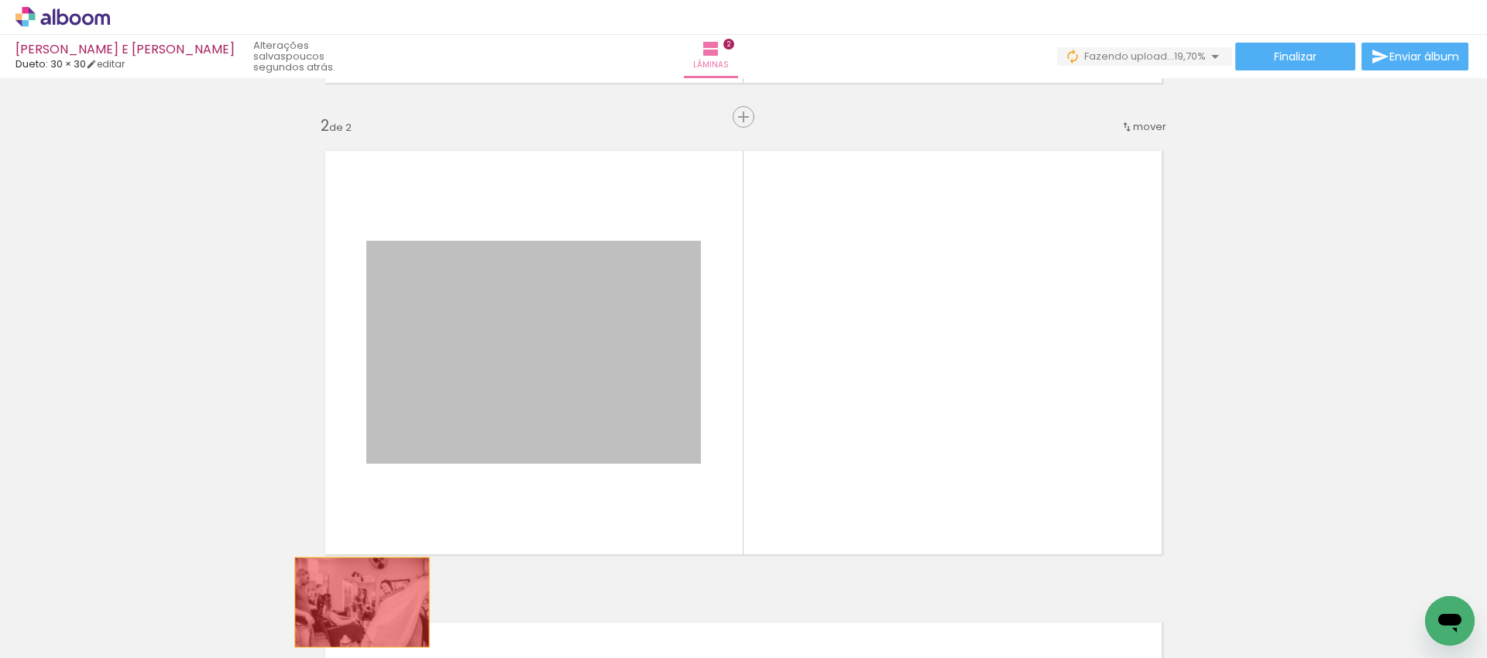
drag, startPoint x: 470, startPoint y: 418, endPoint x: 356, endPoint y: 603, distance: 217.1
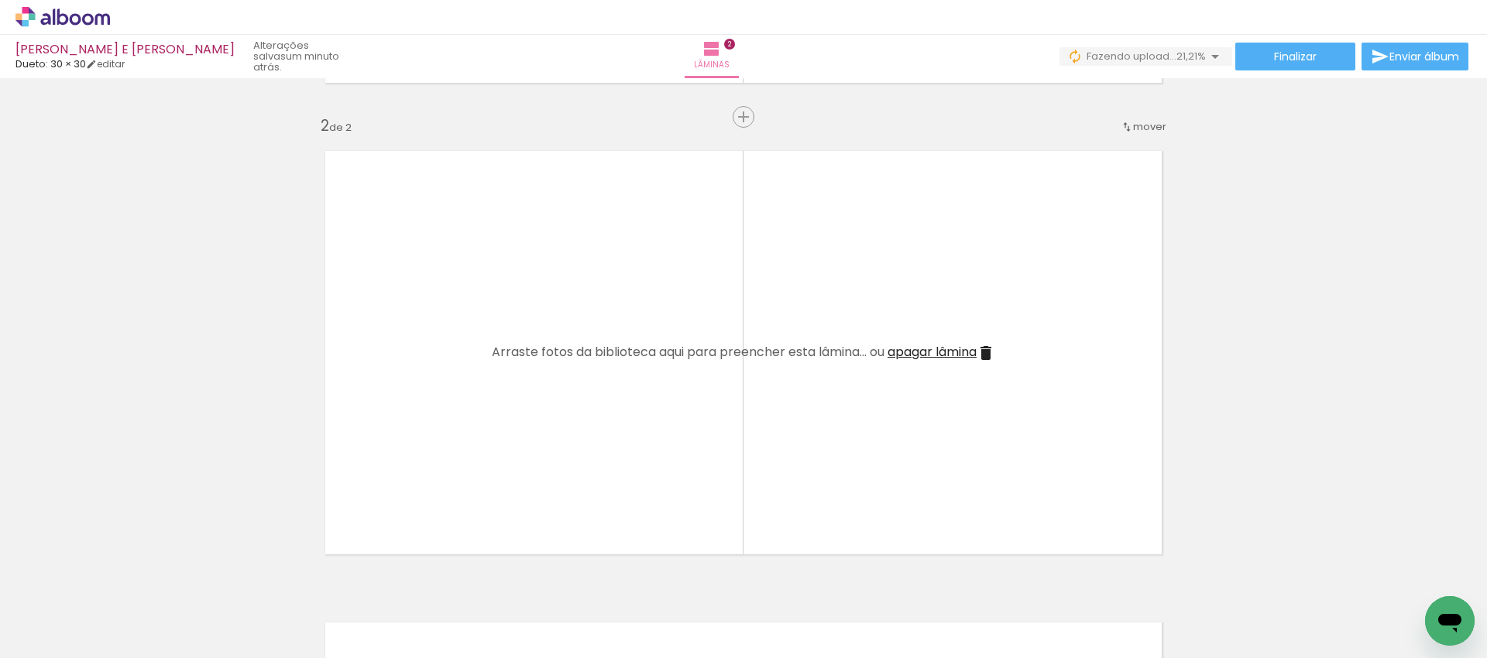
scroll to position [0, 709]
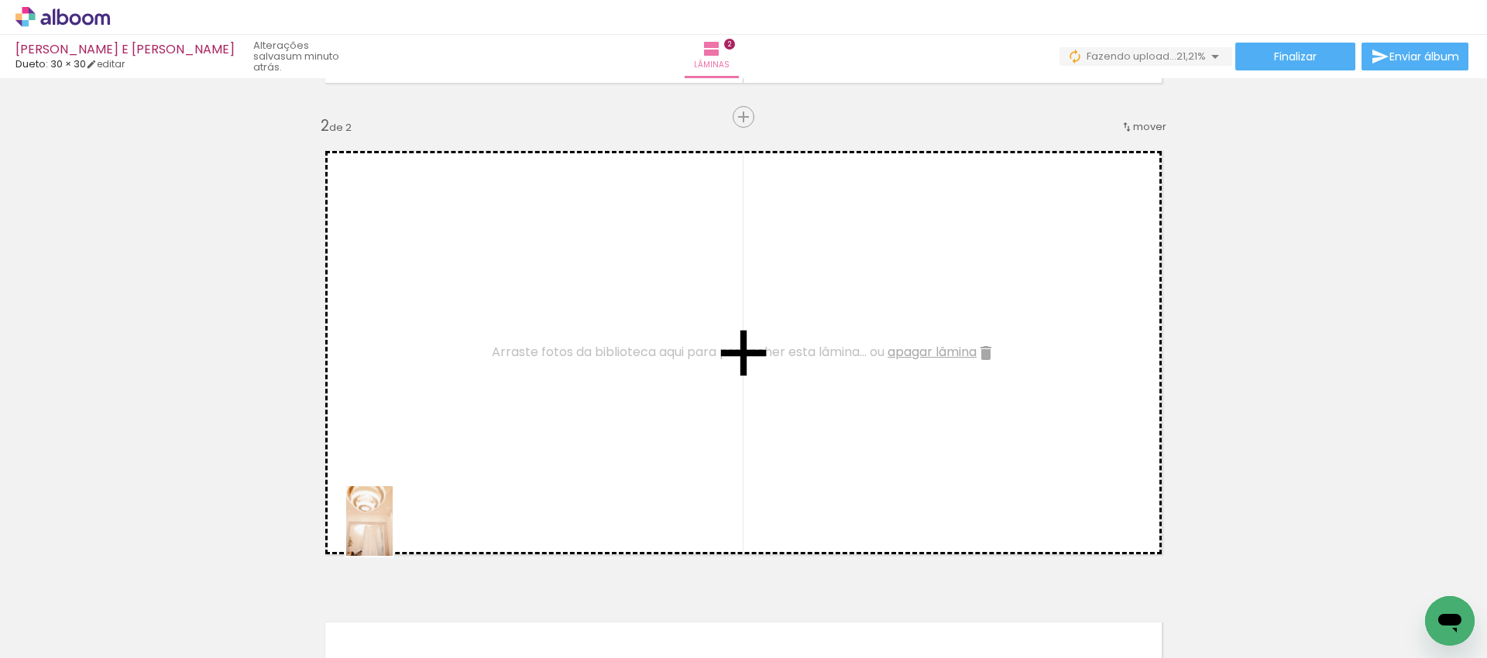
drag, startPoint x: 338, startPoint y: 624, endPoint x: 393, endPoint y: 533, distance: 106.3
click at [393, 533] on quentale-workspace at bounding box center [743, 329] width 1487 height 658
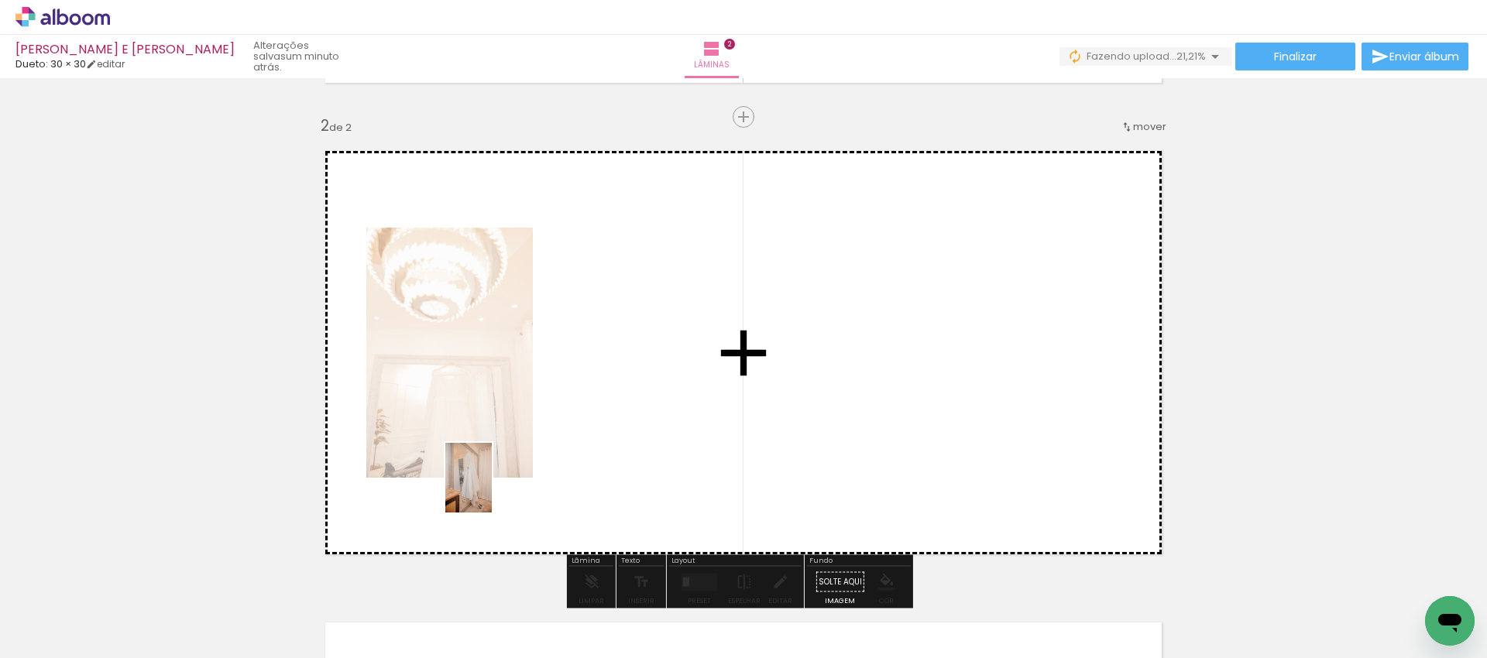
drag, startPoint x: 238, startPoint y: 620, endPoint x: 492, endPoint y: 490, distance: 285.8
click at [492, 490] on quentale-workspace at bounding box center [743, 329] width 1487 height 658
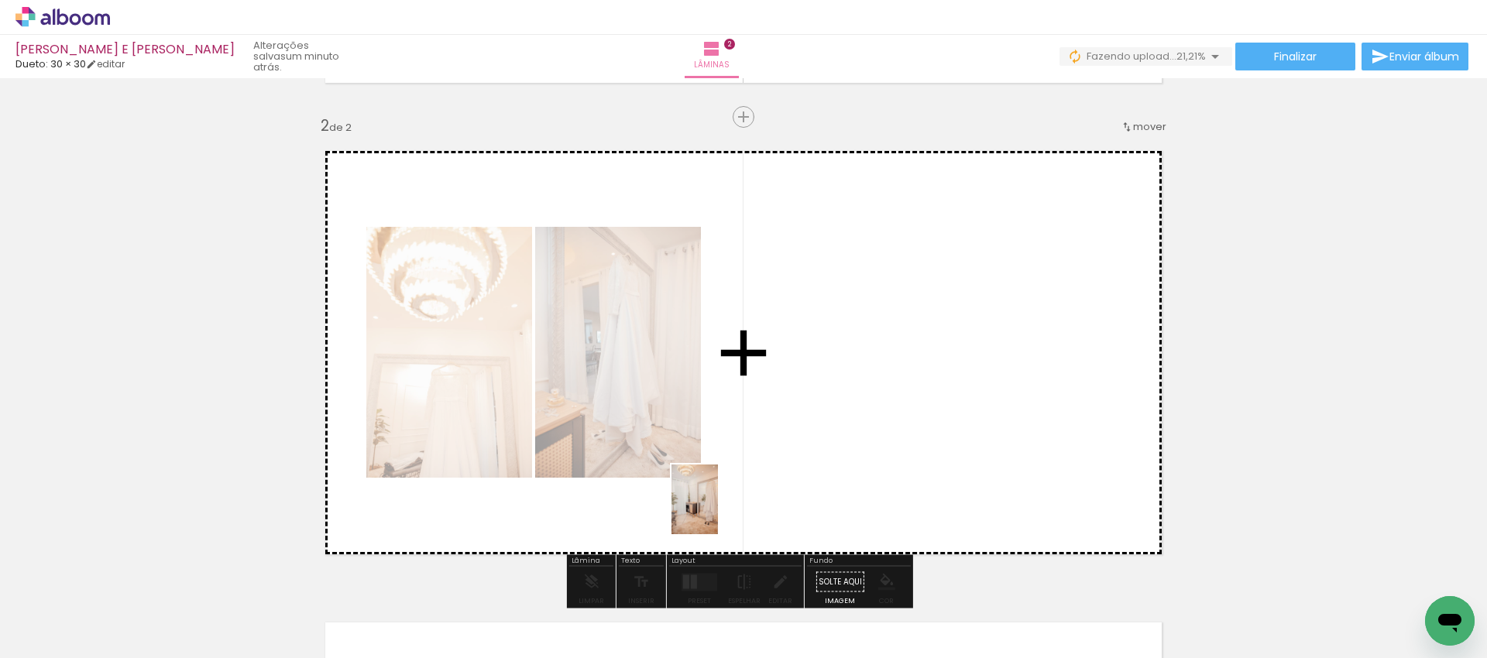
drag, startPoint x: 493, startPoint y: 630, endPoint x: 718, endPoint y: 511, distance: 254.6
click at [718, 511] on quentale-workspace at bounding box center [743, 329] width 1487 height 658
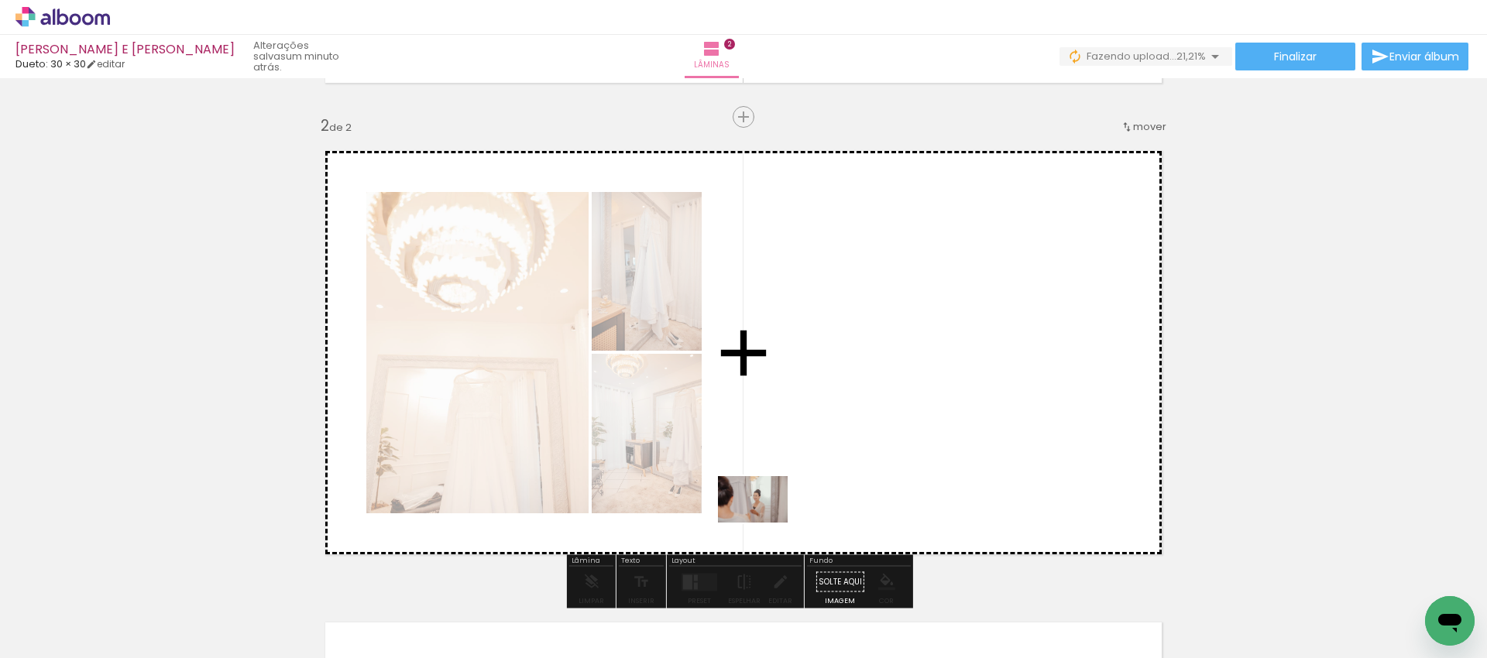
drag, startPoint x: 749, startPoint y: 605, endPoint x: 764, endPoint y: 523, distance: 83.5
click at [764, 523] on quentale-workspace at bounding box center [743, 329] width 1487 height 658
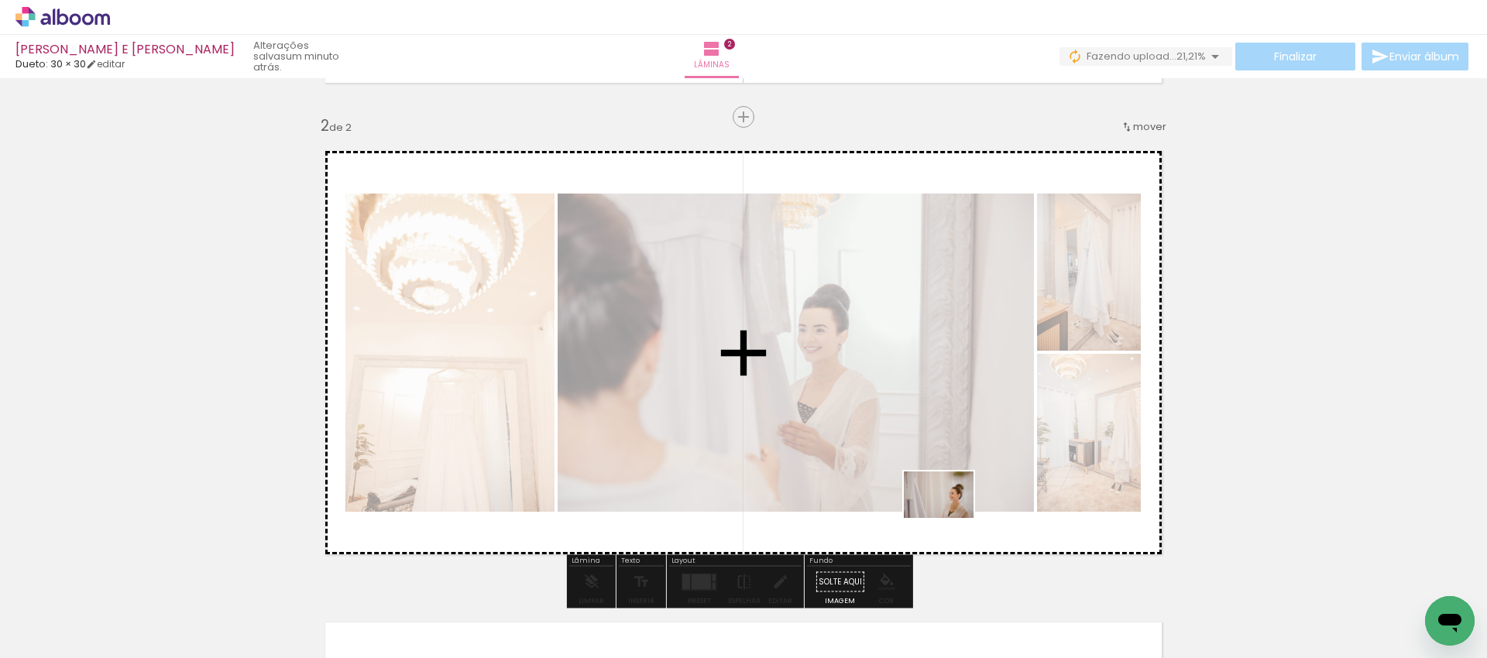
drag, startPoint x: 1012, startPoint y: 614, endPoint x: 950, endPoint y: 518, distance: 114.3
click at [950, 518] on quentale-workspace at bounding box center [743, 329] width 1487 height 658
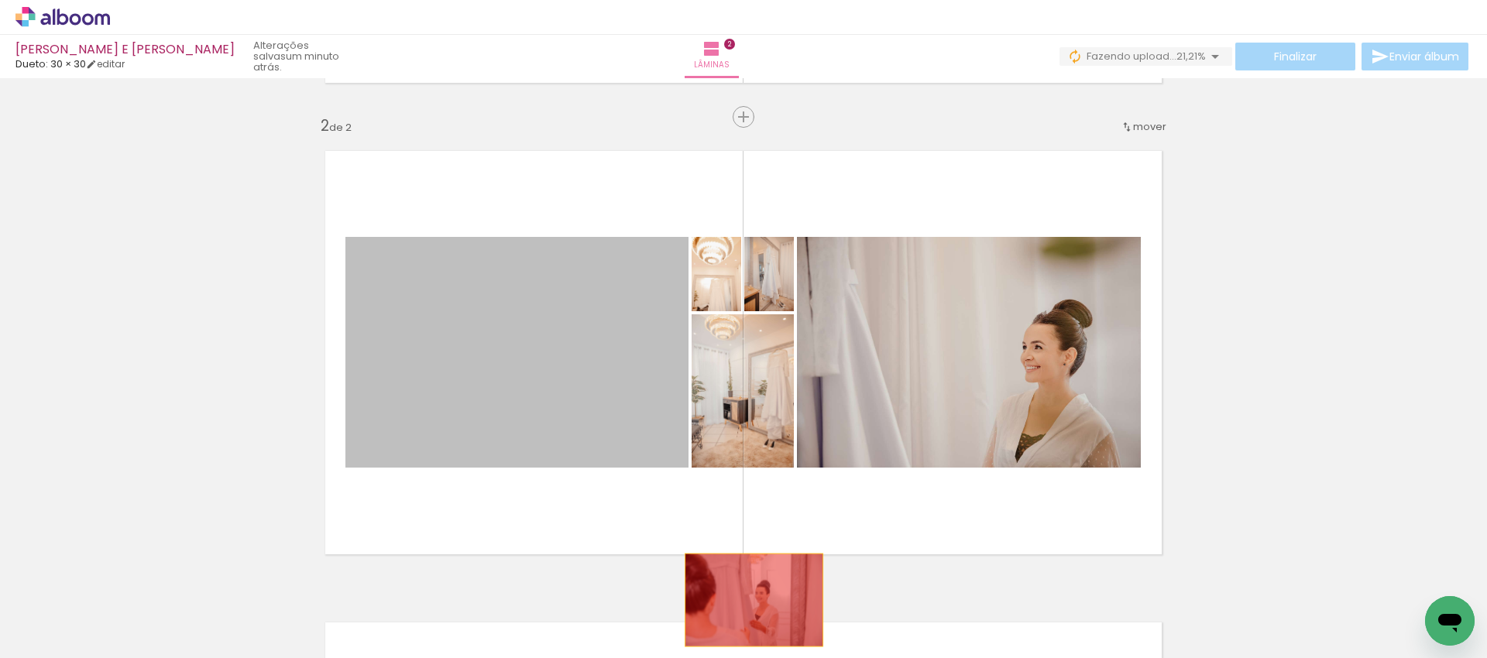
drag, startPoint x: 583, startPoint y: 423, endPoint x: 748, endPoint y: 600, distance: 242.2
click at [748, 600] on quentale-workspace at bounding box center [743, 329] width 1487 height 658
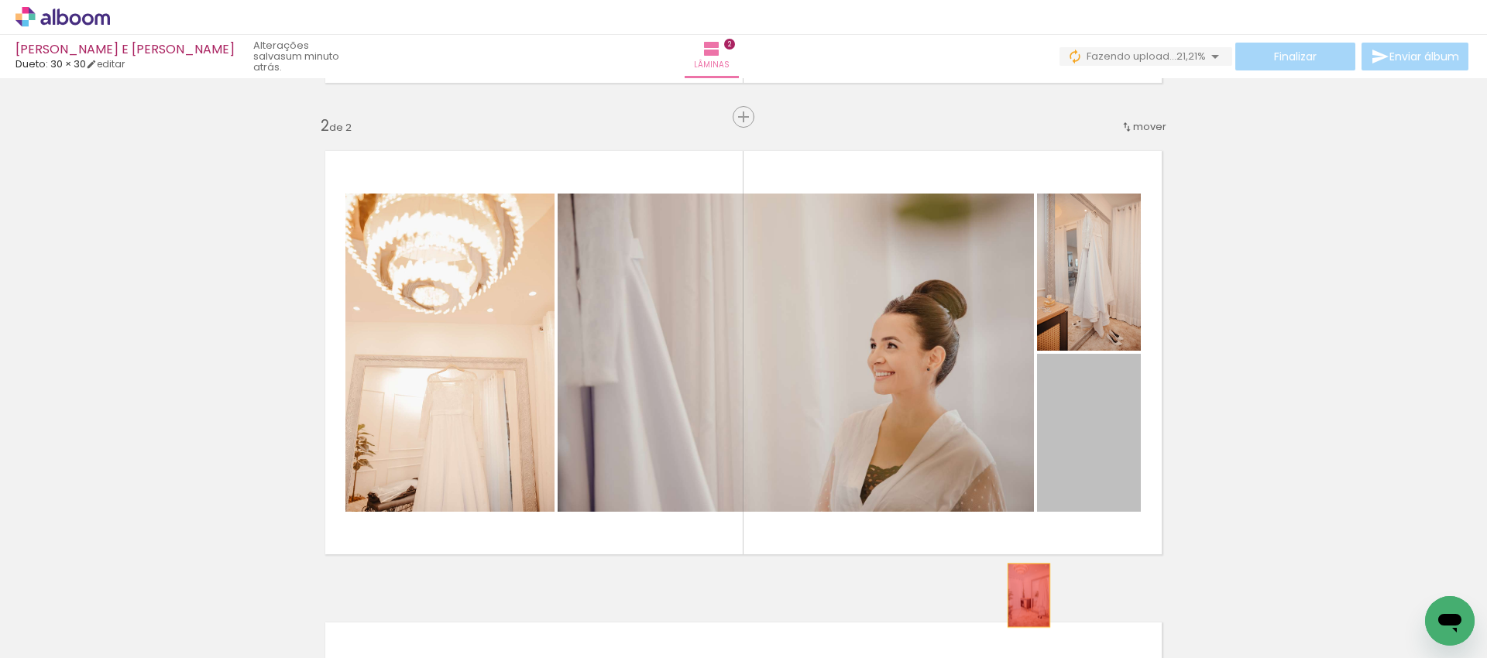
drag, startPoint x: 1115, startPoint y: 446, endPoint x: 1023, endPoint y: 596, distance: 175.6
click at [1023, 596] on quentale-workspace at bounding box center [743, 329] width 1487 height 658
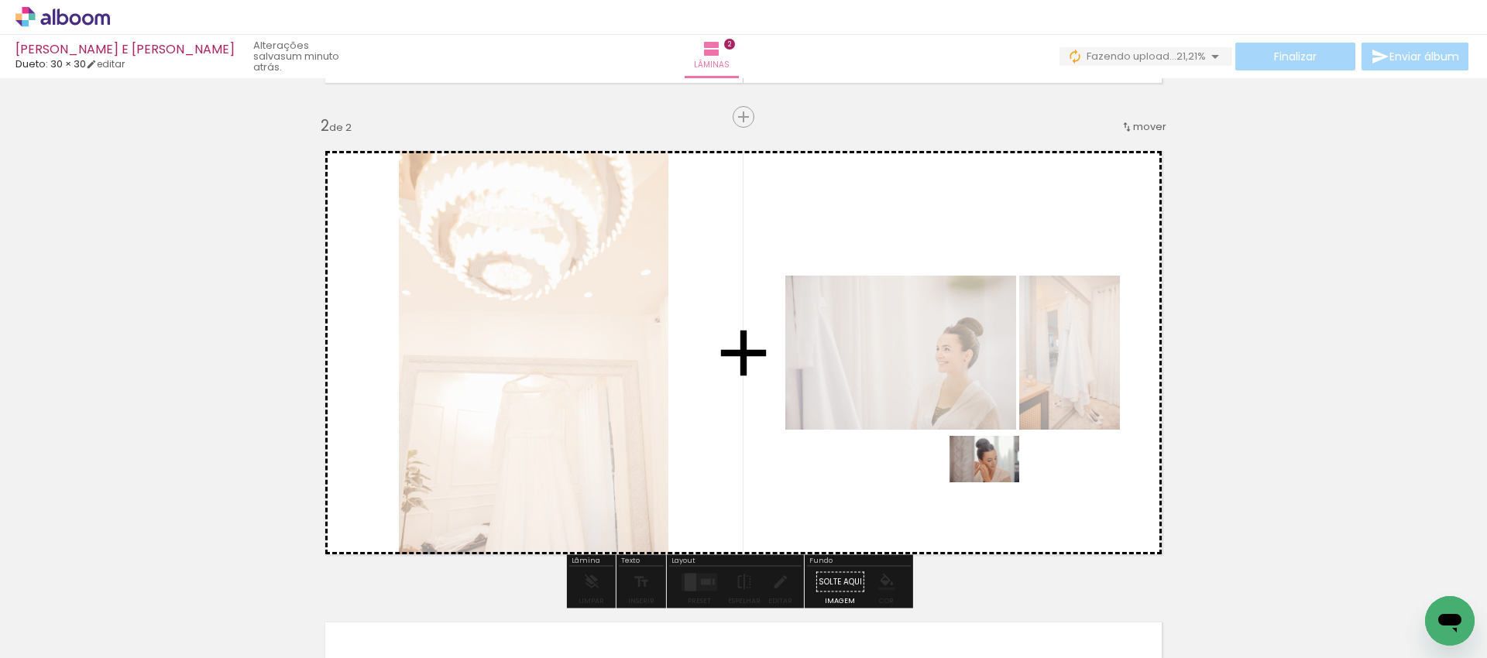
drag, startPoint x: 1166, startPoint y: 607, endPoint x: 996, endPoint y: 483, distance: 210.5
click at [996, 483] on quentale-workspace at bounding box center [743, 329] width 1487 height 658
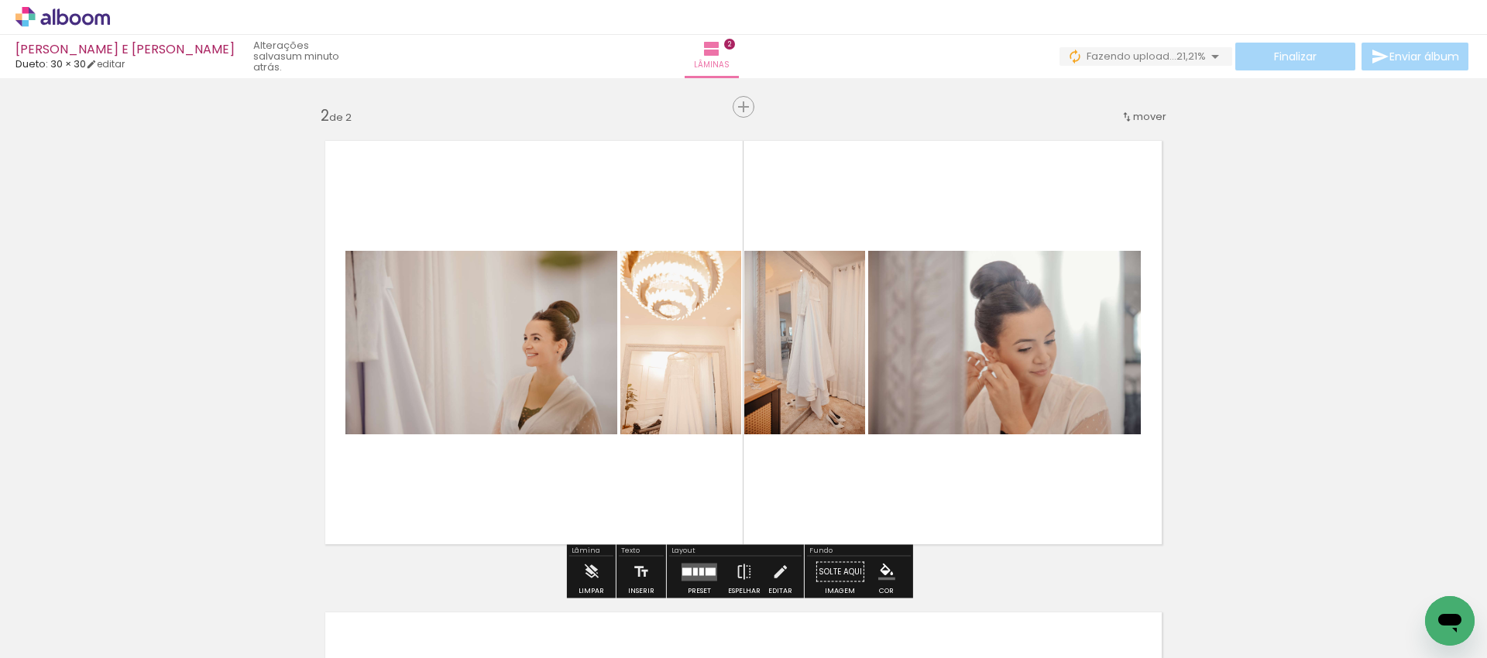
scroll to position [486, 0]
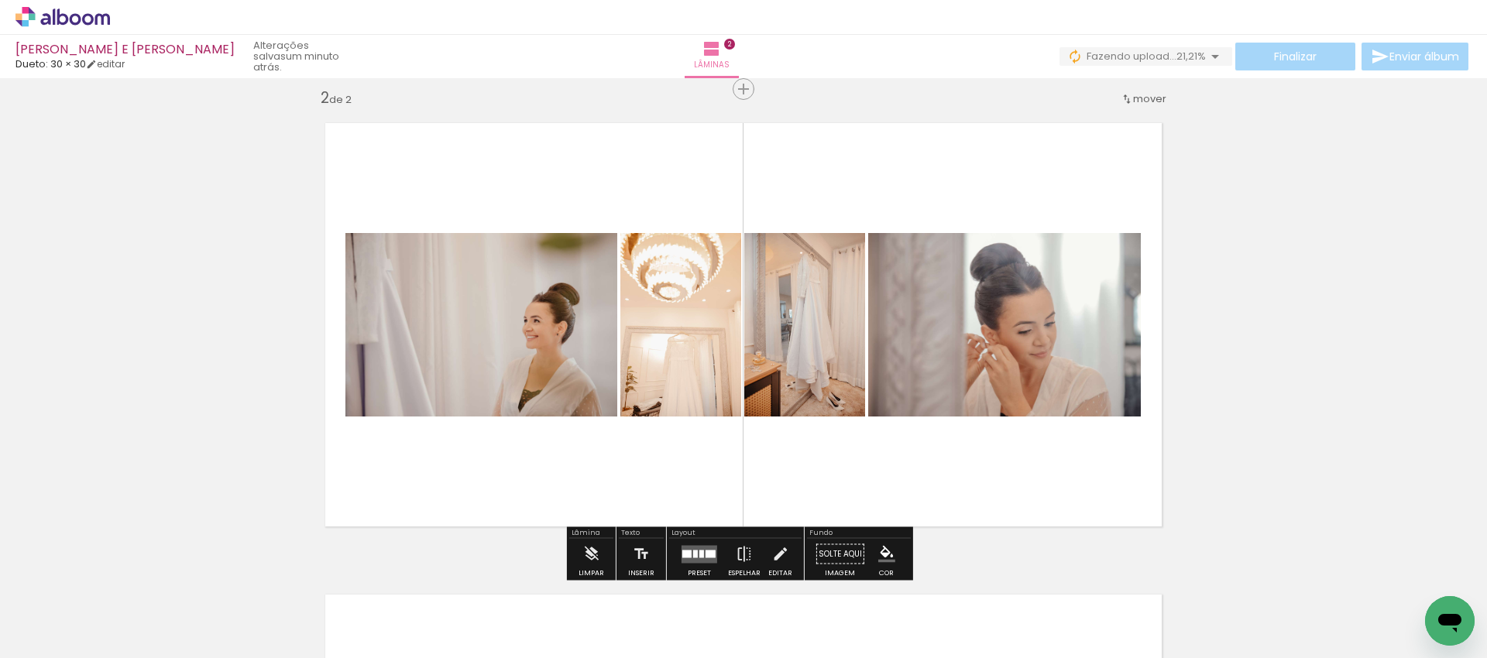
drag, startPoint x: 684, startPoint y: 551, endPoint x: 703, endPoint y: 549, distance: 18.7
click at [684, 551] on div at bounding box center [686, 554] width 9 height 8
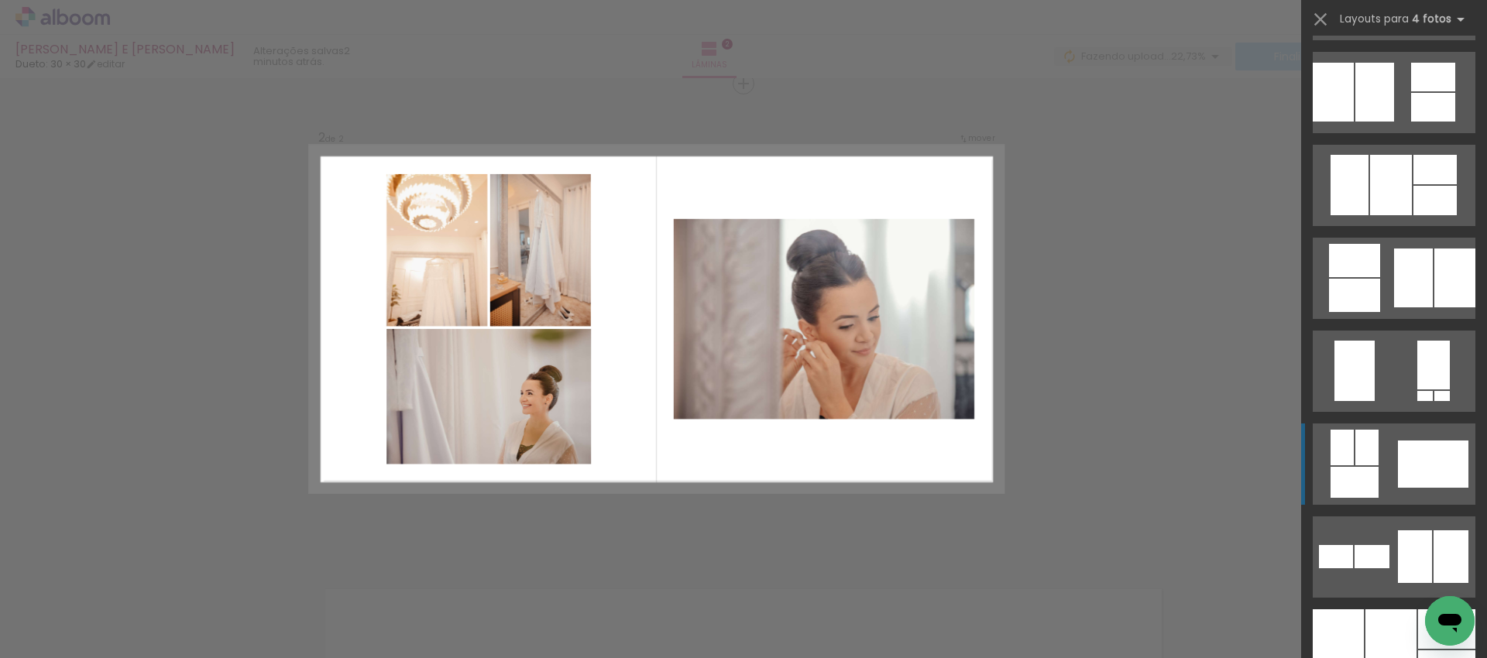
scroll to position [843, 0]
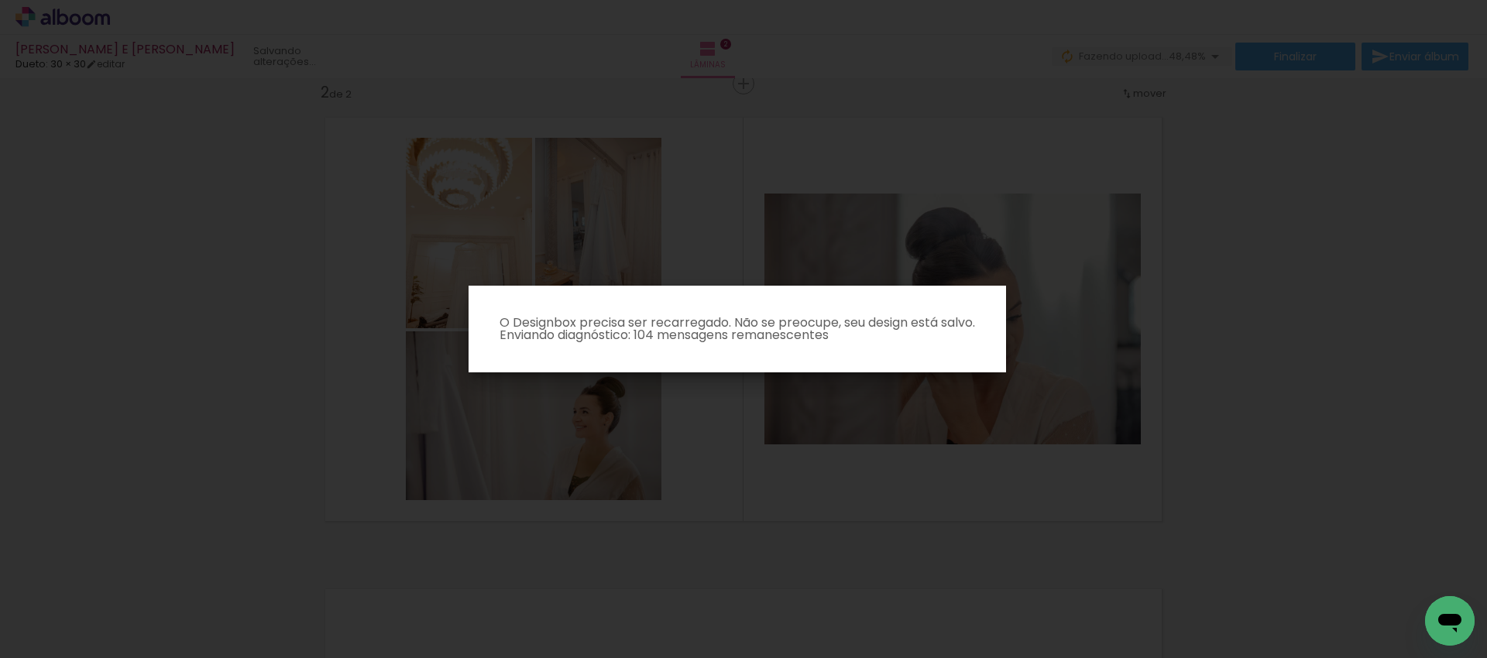
click at [1045, 421] on iron-overlay-backdrop at bounding box center [743, 329] width 1487 height 658
click at [1231, 397] on iron-overlay-backdrop at bounding box center [743, 329] width 1487 height 658
click at [1169, 350] on iron-overlay-backdrop at bounding box center [743, 329] width 1487 height 658
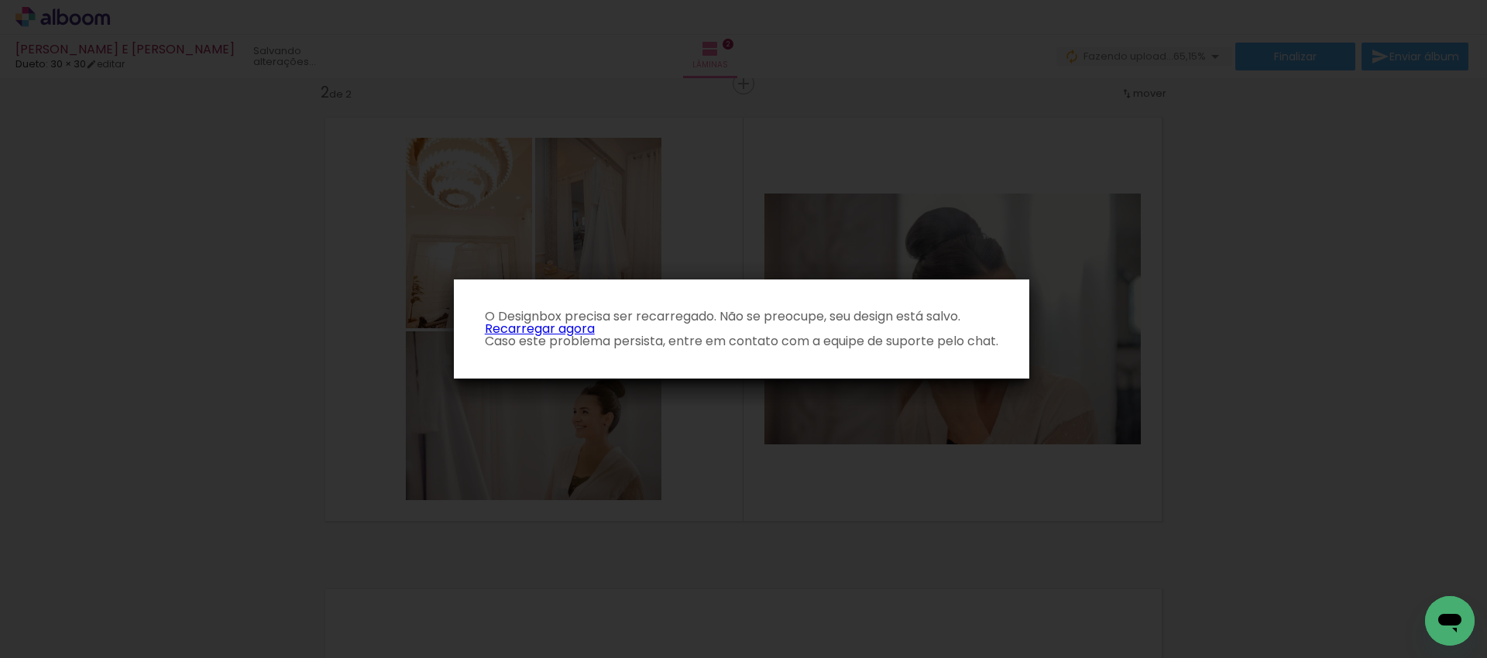
click at [543, 325] on link "Recarregar agora" at bounding box center [540, 329] width 110 height 18
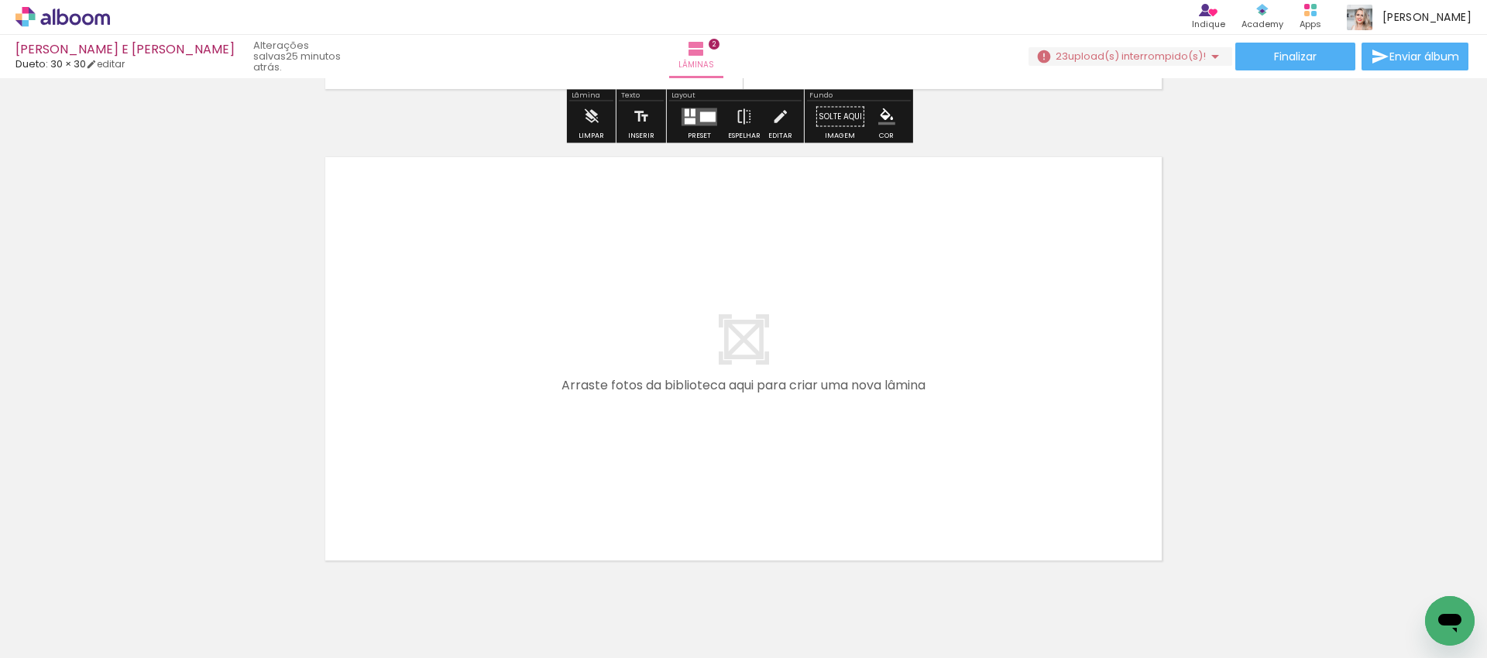
scroll to position [992, 0]
